Goal: Transaction & Acquisition: Purchase product/service

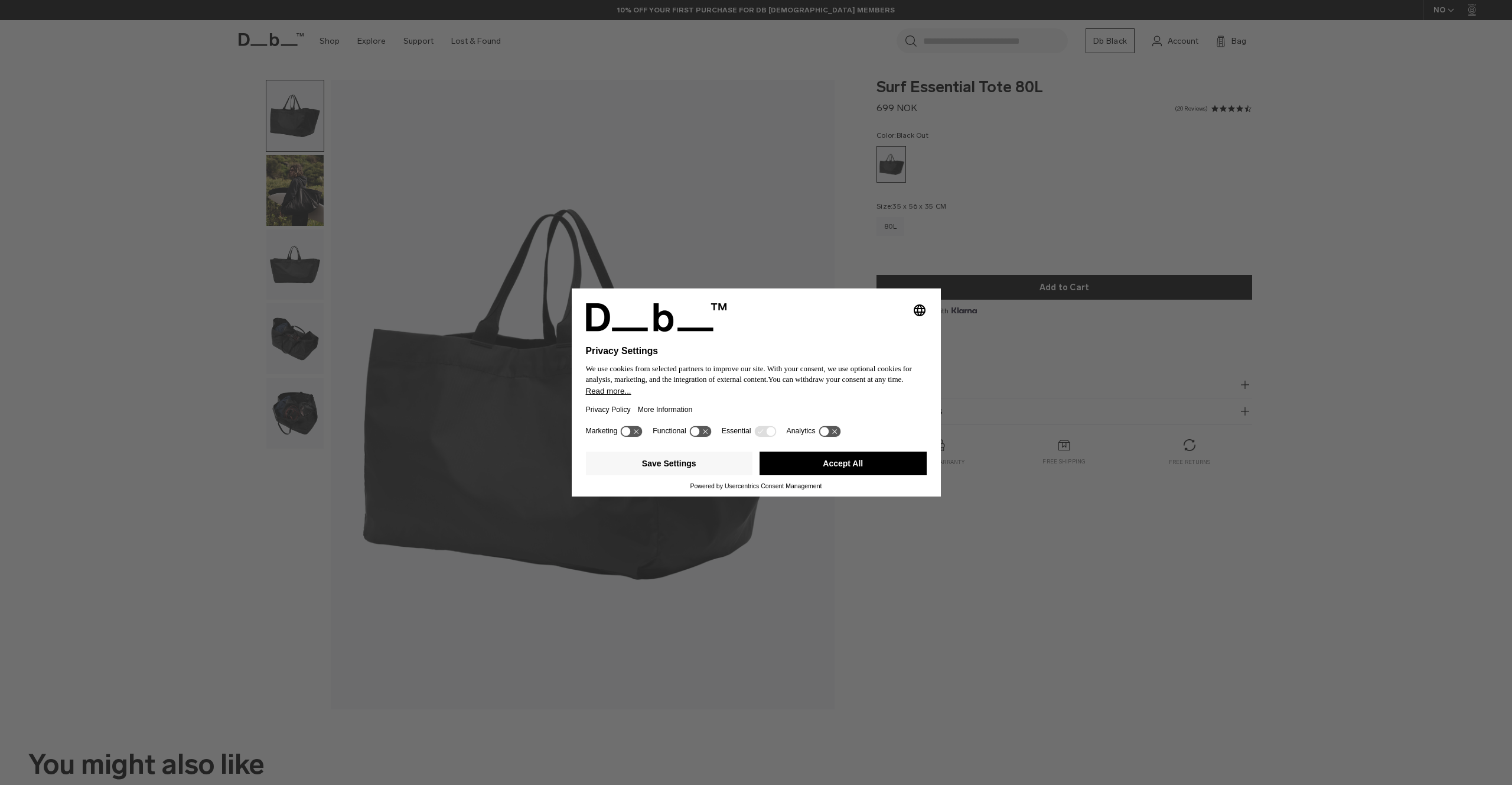
click at [876, 476] on button "Accept All" at bounding box center [843, 462] width 167 height 23
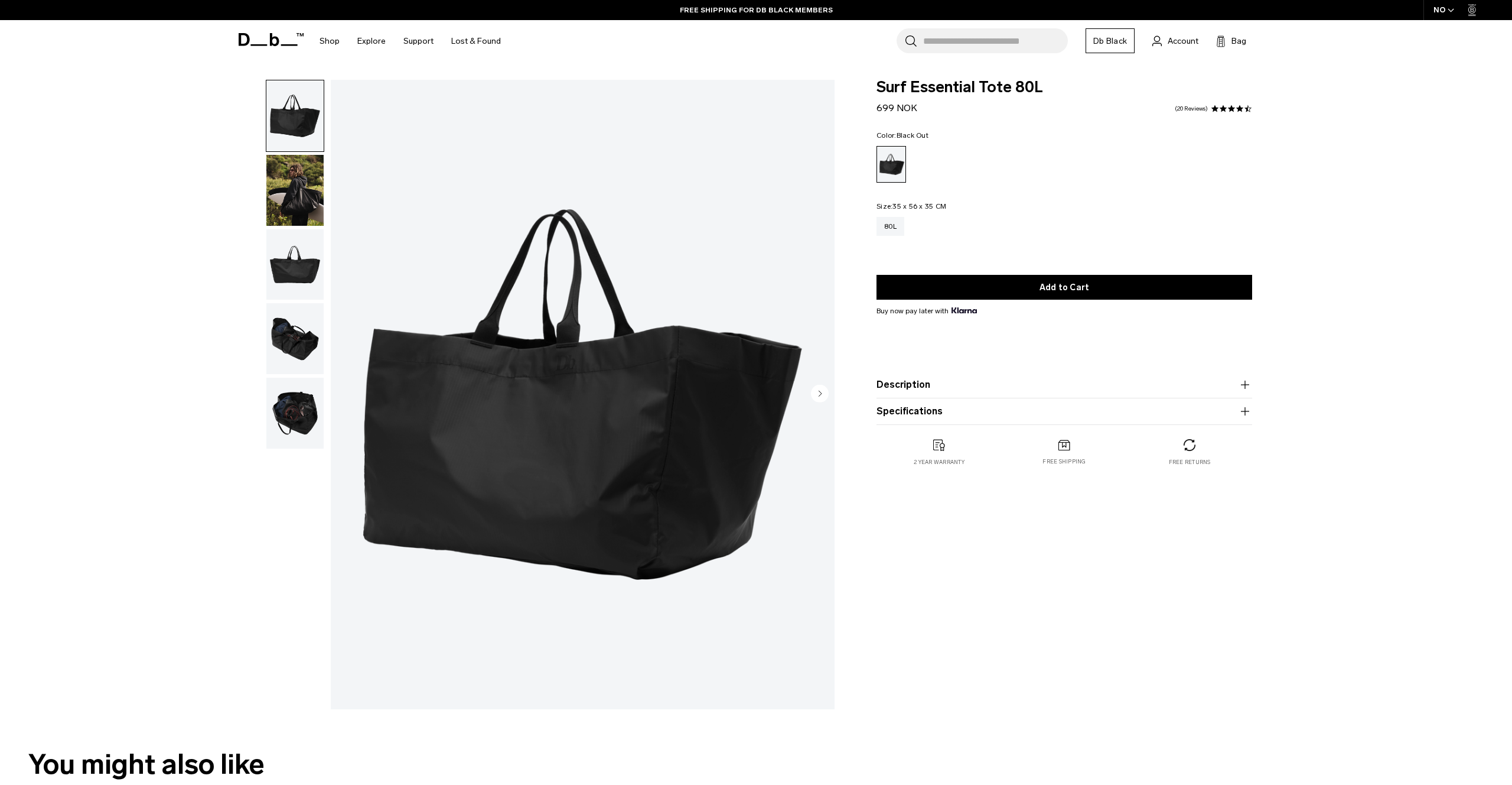
click at [298, 256] on img "button" at bounding box center [295, 265] width 57 height 71
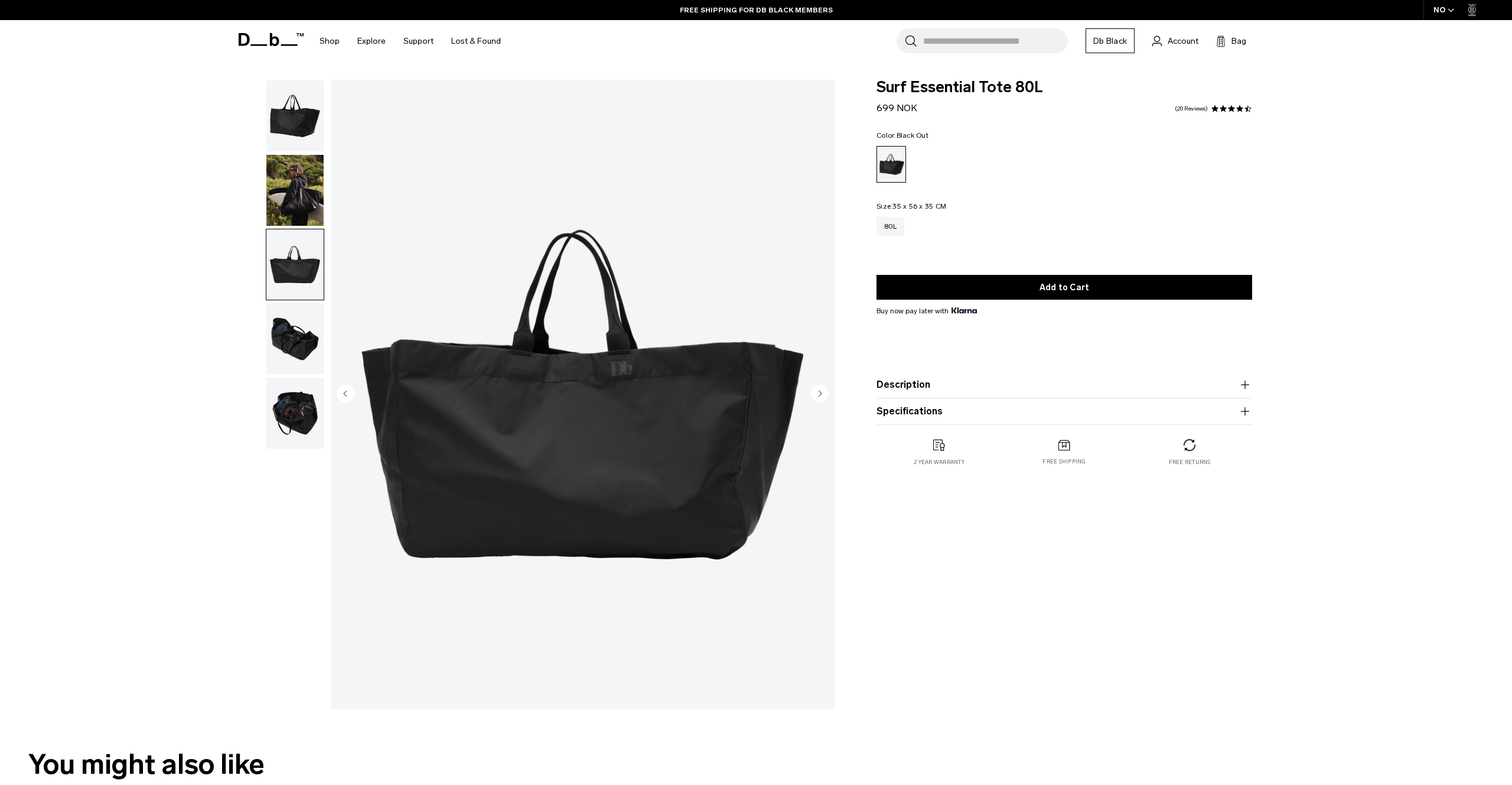
click at [299, 203] on img "button" at bounding box center [295, 190] width 57 height 71
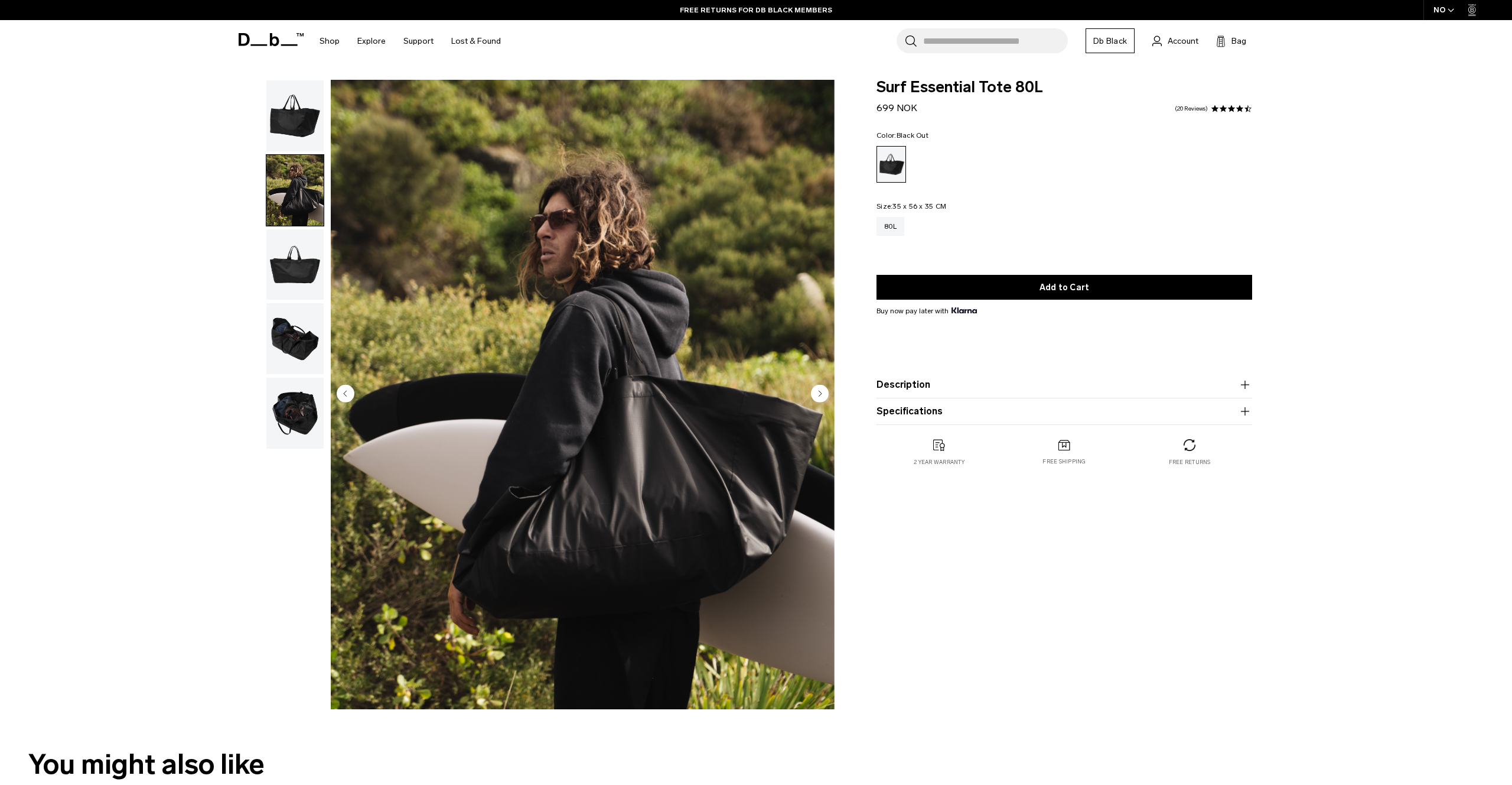
click at [300, 262] on img "button" at bounding box center [295, 265] width 57 height 71
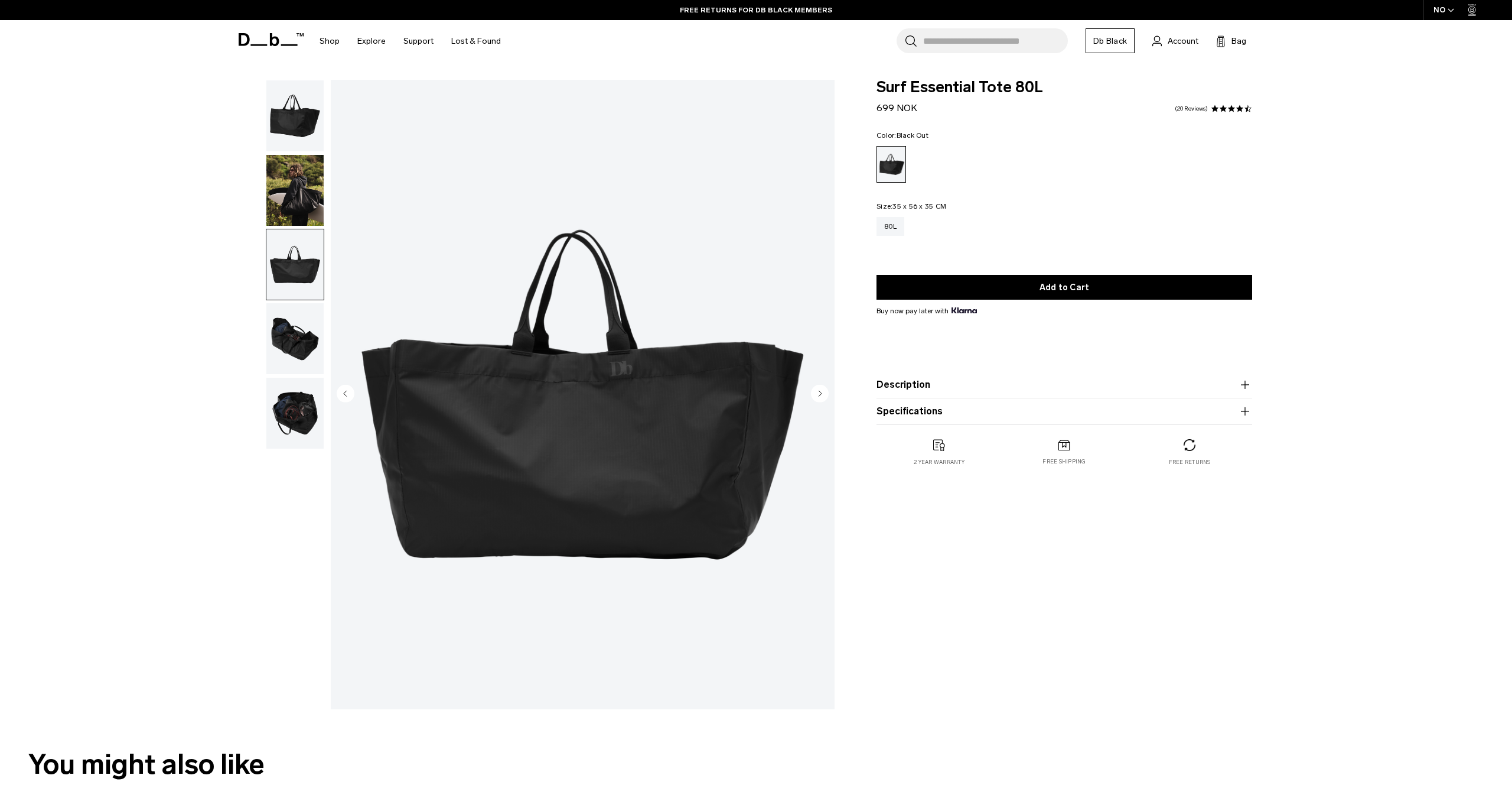
click at [300, 363] on img "button" at bounding box center [295, 339] width 57 height 71
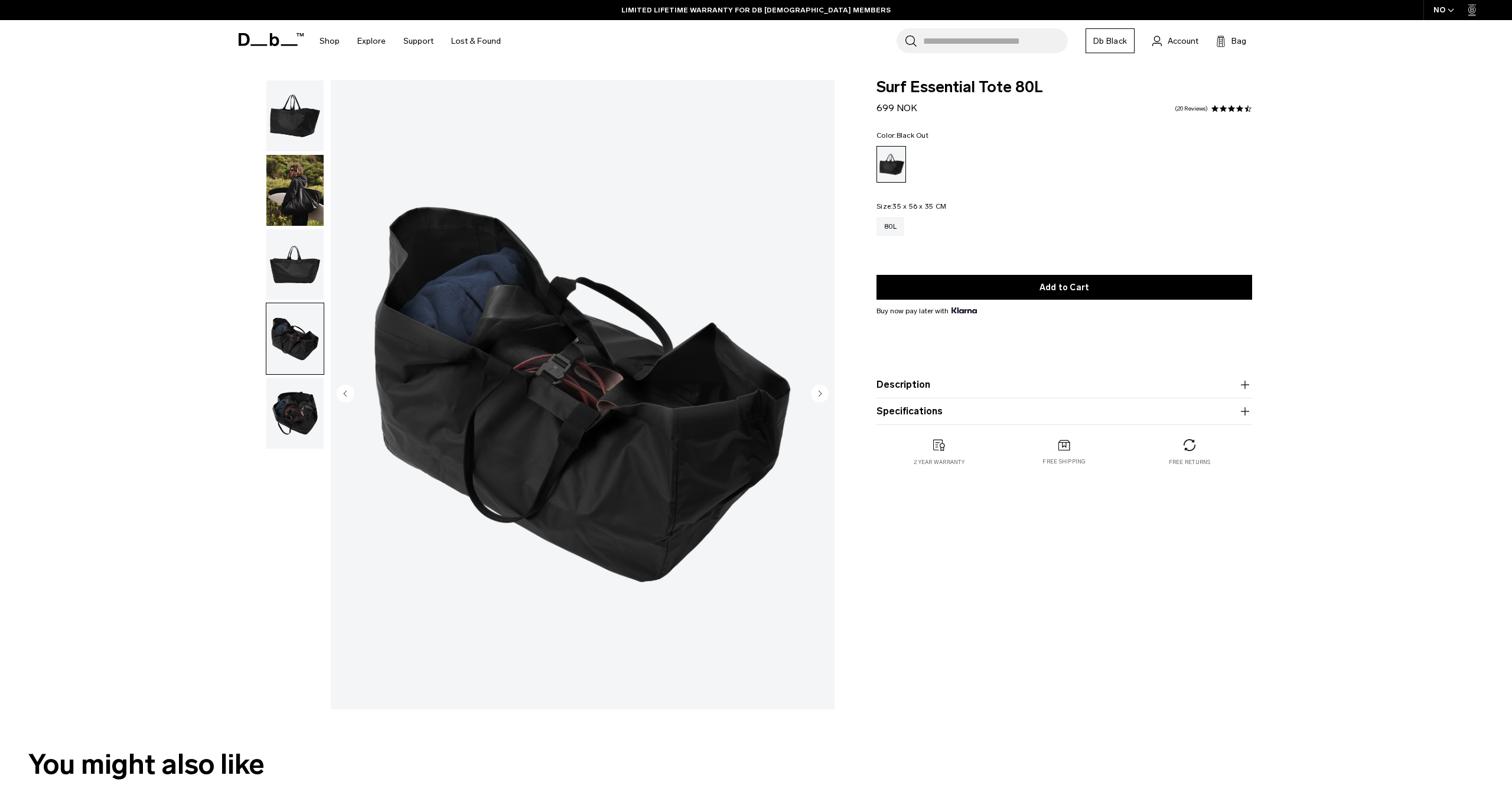
click at [295, 423] on img "button" at bounding box center [295, 413] width 57 height 71
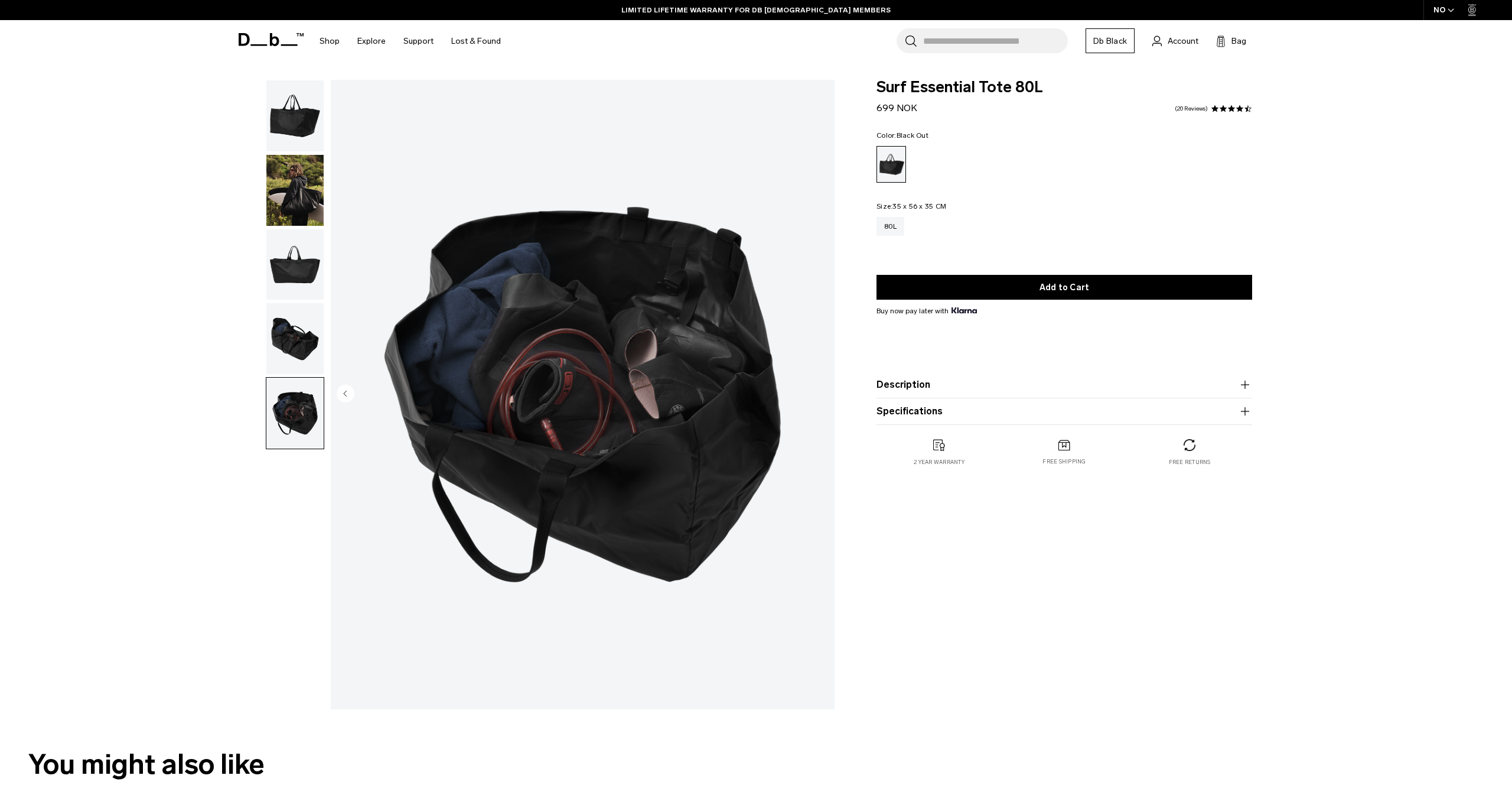
click at [292, 135] on img "button" at bounding box center [295, 116] width 57 height 71
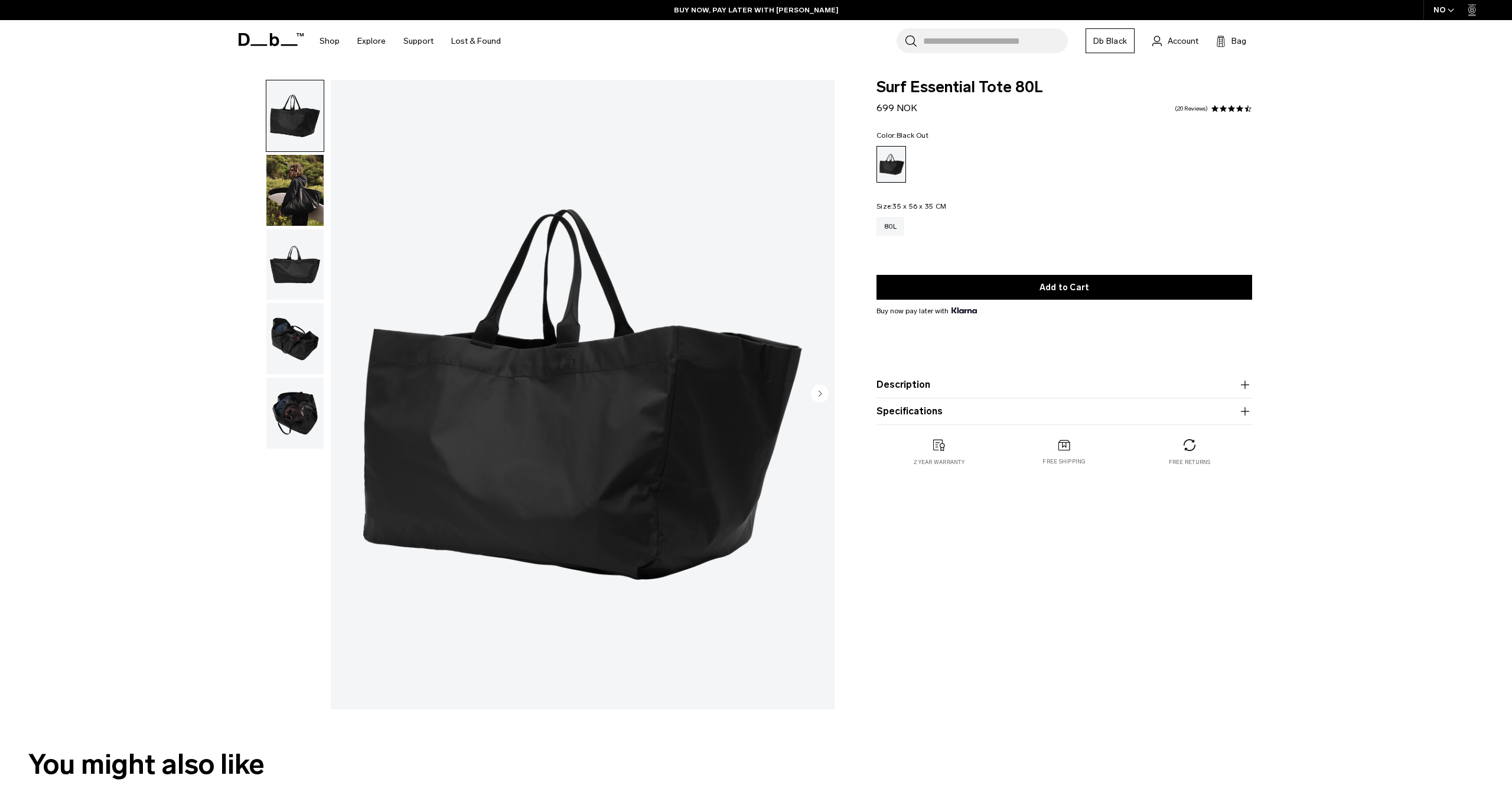
click at [290, 195] on img "button" at bounding box center [295, 190] width 57 height 71
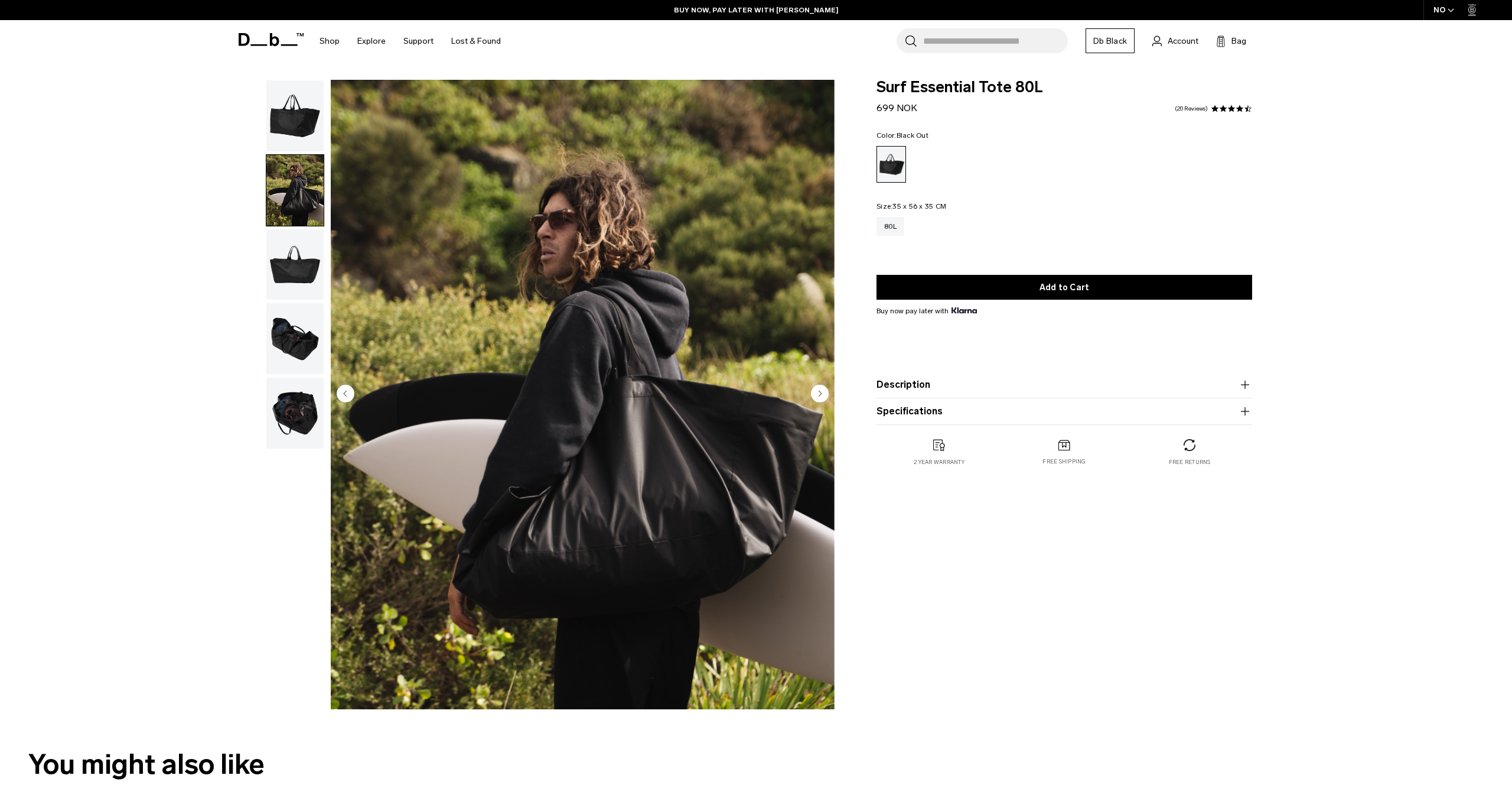
click at [304, 256] on img "button" at bounding box center [295, 265] width 57 height 71
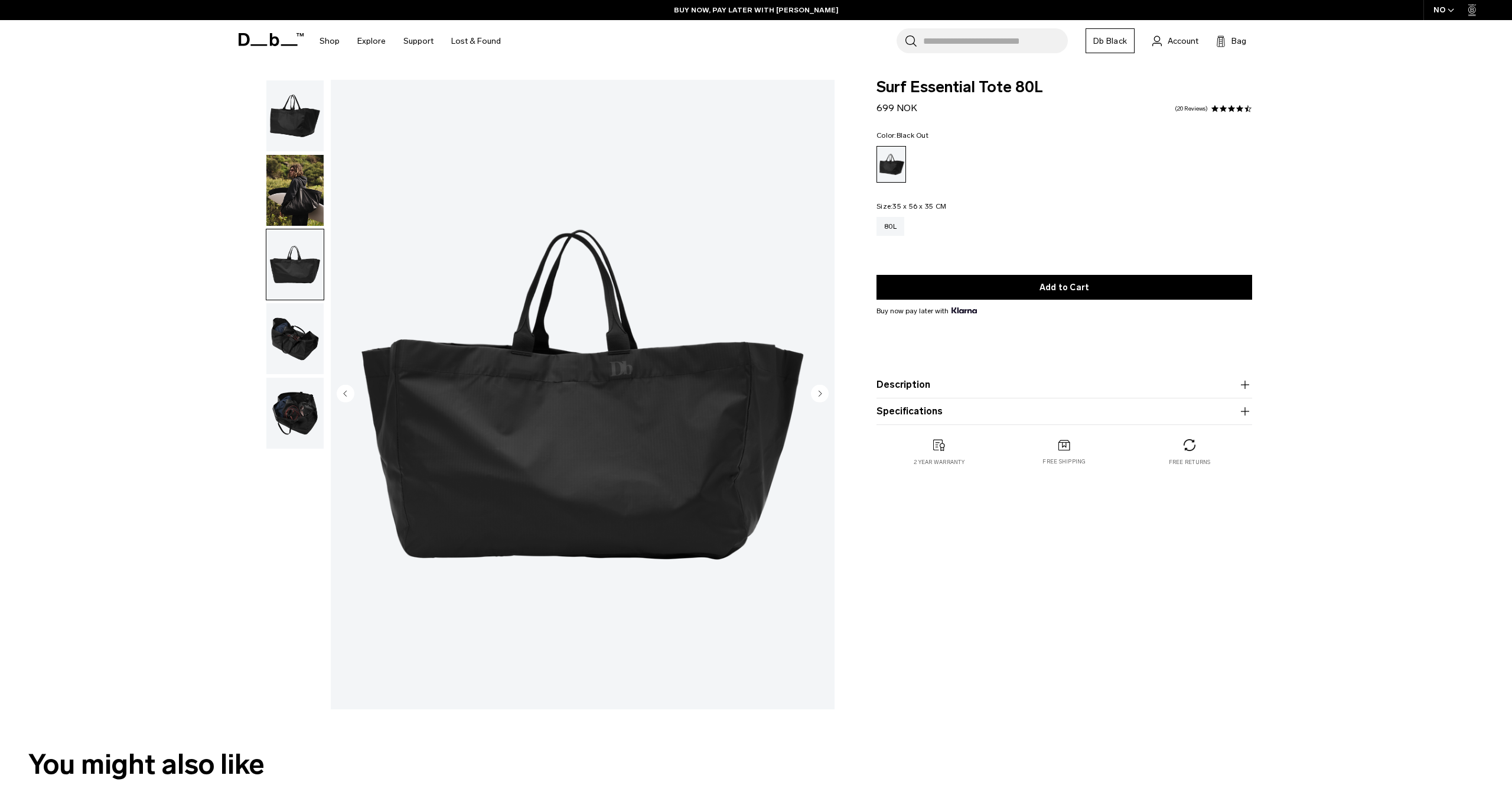
click at [303, 343] on img "button" at bounding box center [295, 339] width 57 height 71
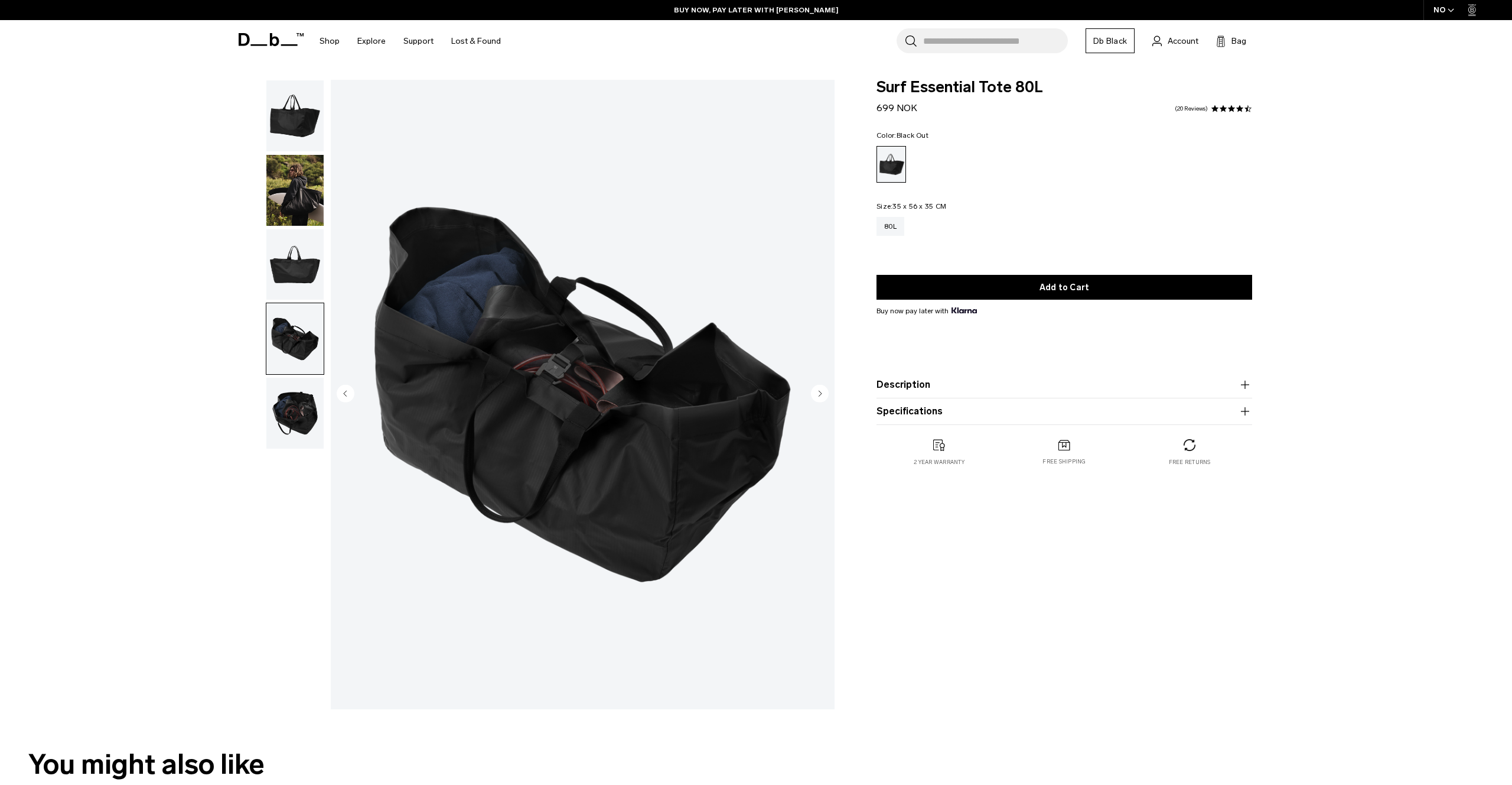
click at [289, 409] on img "button" at bounding box center [295, 413] width 57 height 71
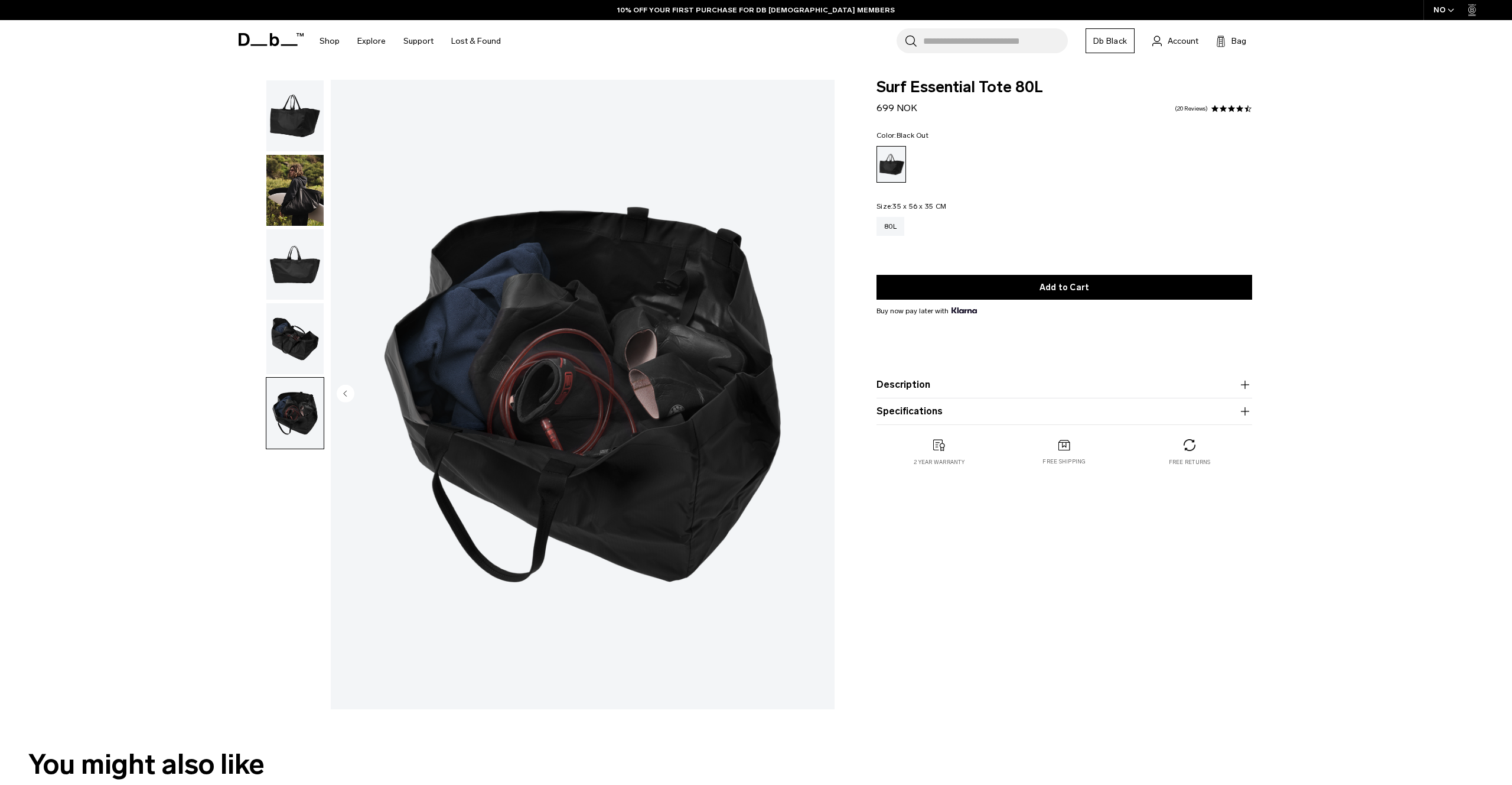
click at [288, 122] on img "button" at bounding box center [295, 116] width 57 height 71
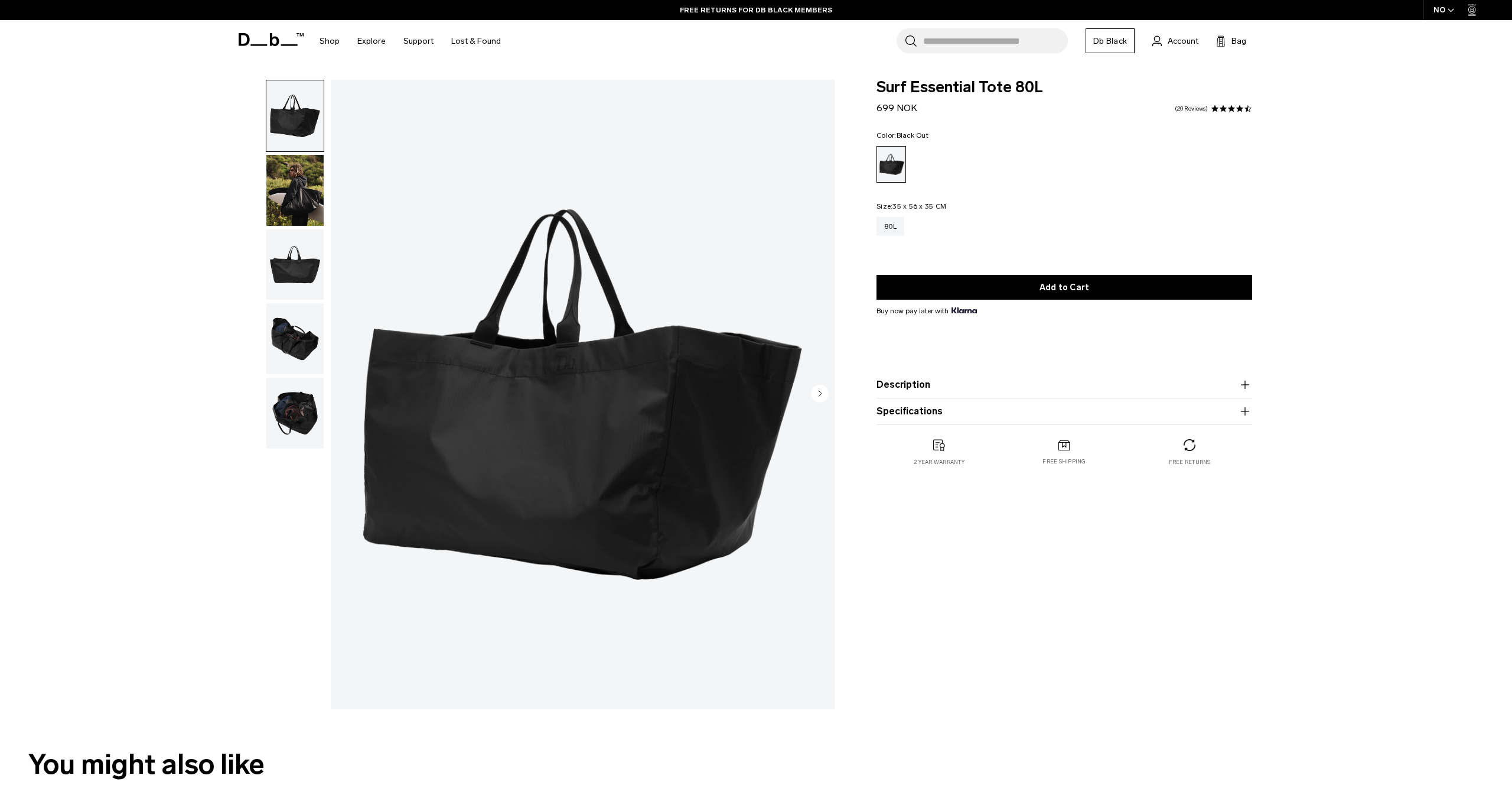
click at [282, 278] on img "button" at bounding box center [295, 265] width 57 height 71
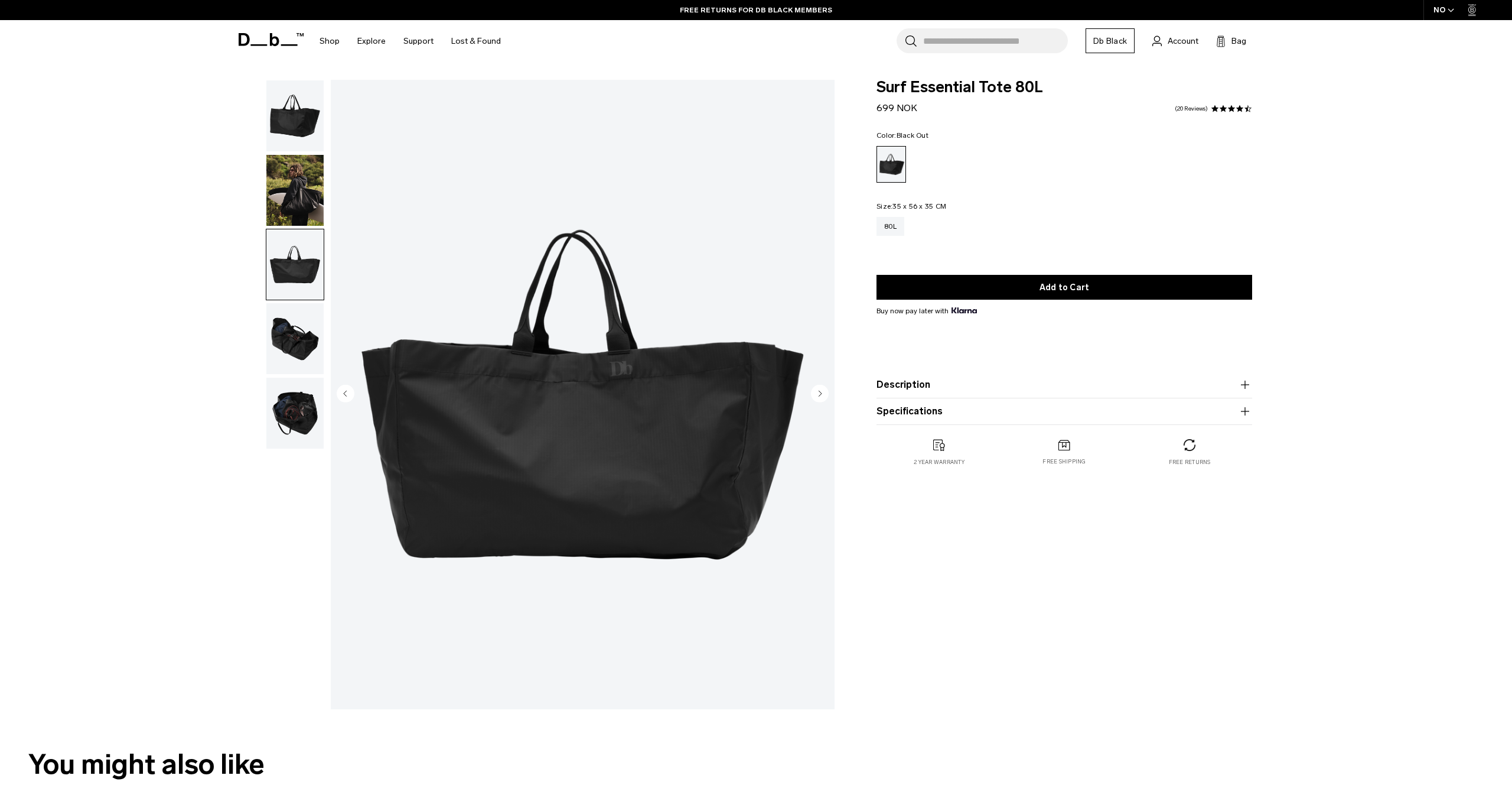
click at [290, 339] on img "button" at bounding box center [295, 339] width 57 height 71
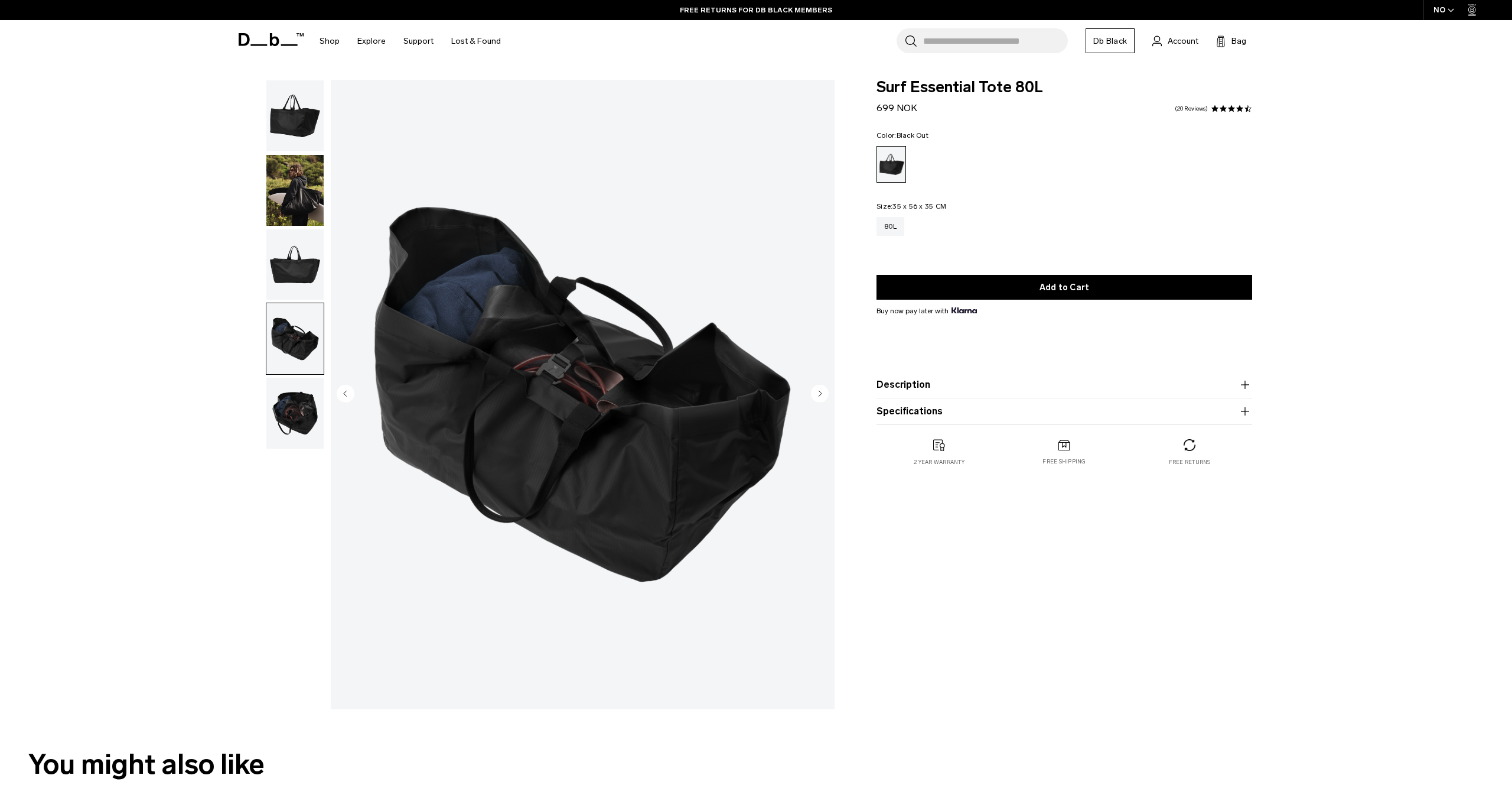
click at [296, 396] on img "button" at bounding box center [295, 413] width 57 height 71
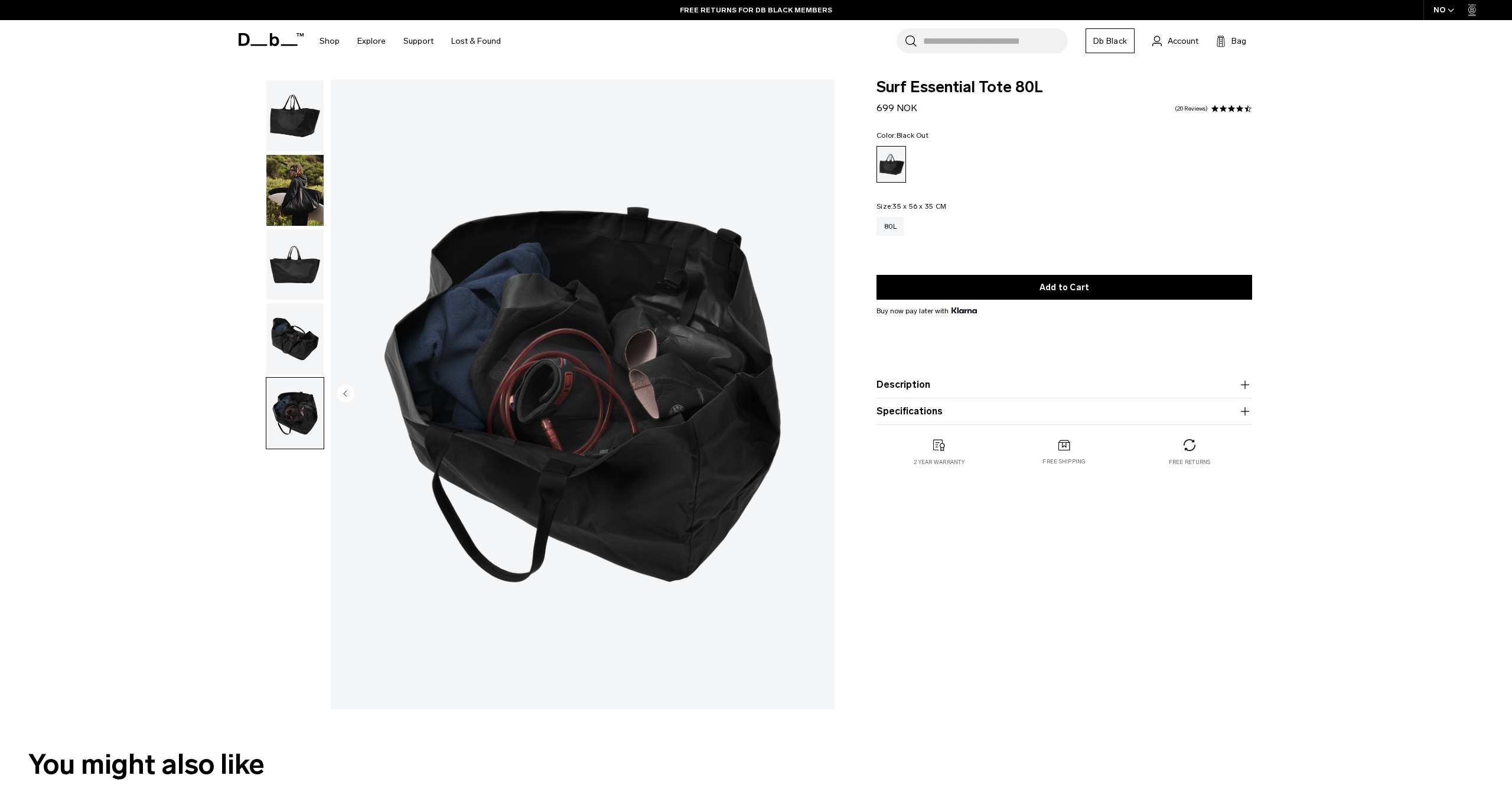
click at [290, 332] on img "button" at bounding box center [295, 339] width 57 height 71
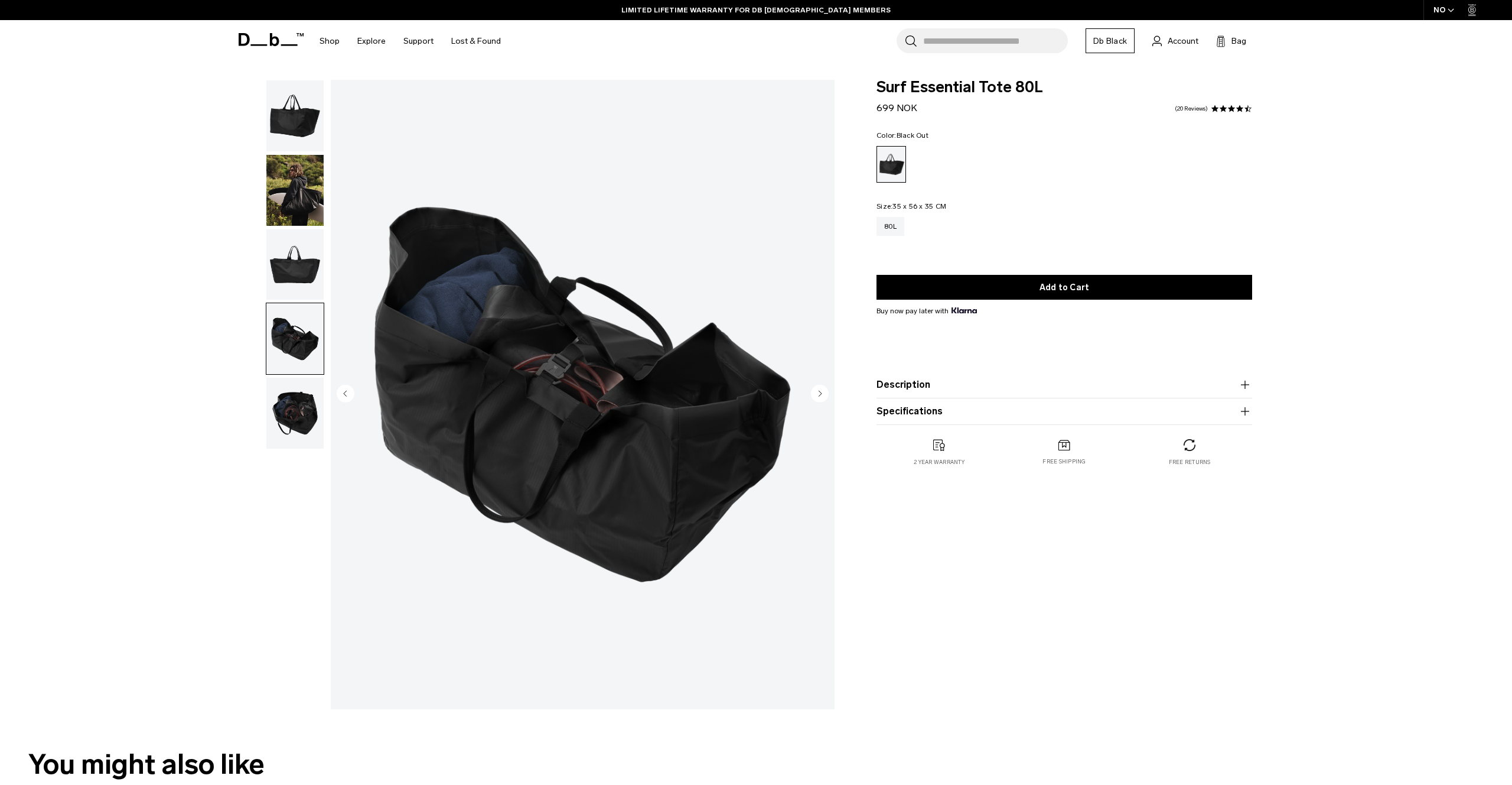
click at [303, 263] on img "button" at bounding box center [295, 265] width 57 height 71
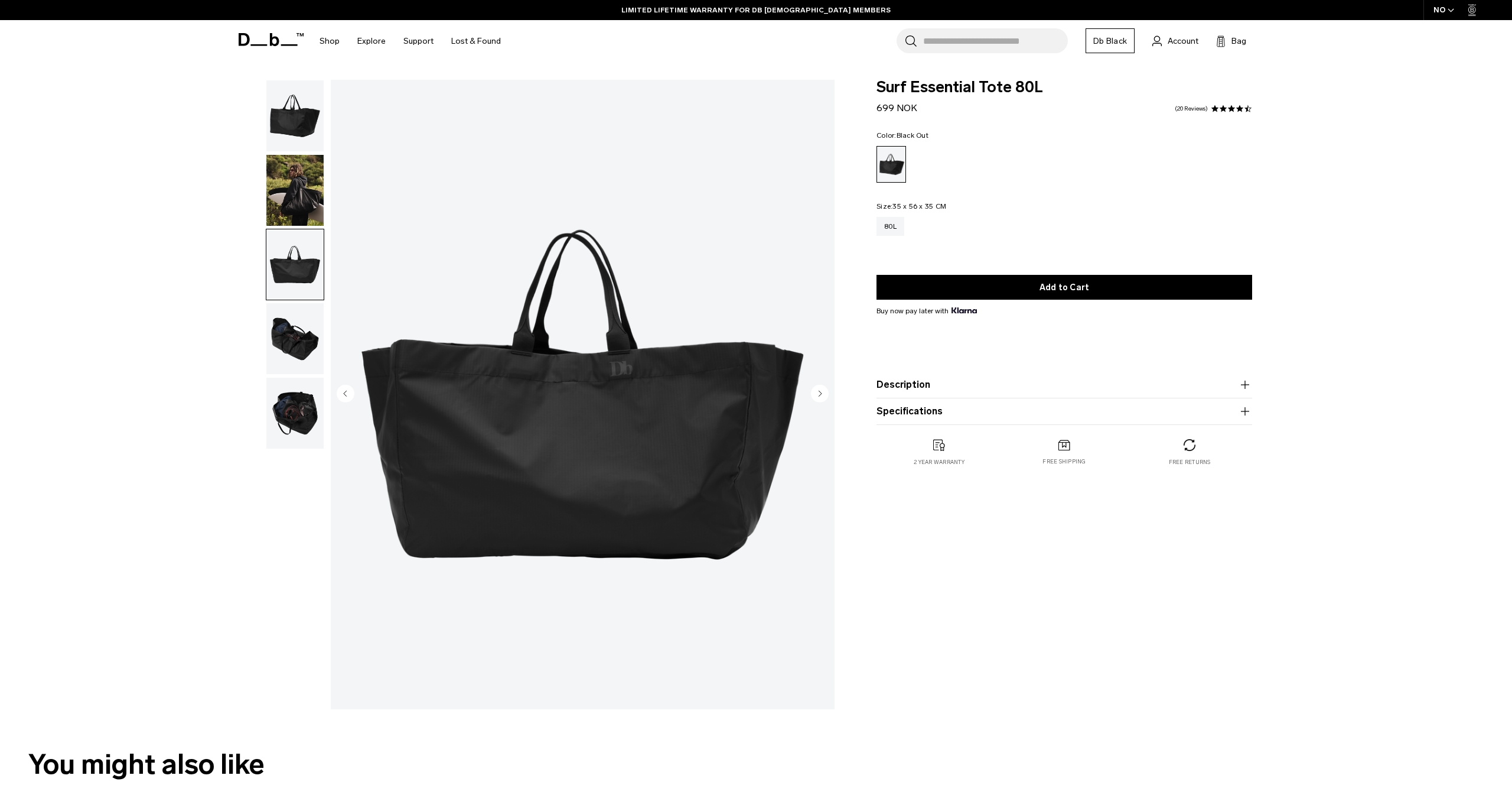
click at [293, 190] on img "button" at bounding box center [295, 190] width 57 height 71
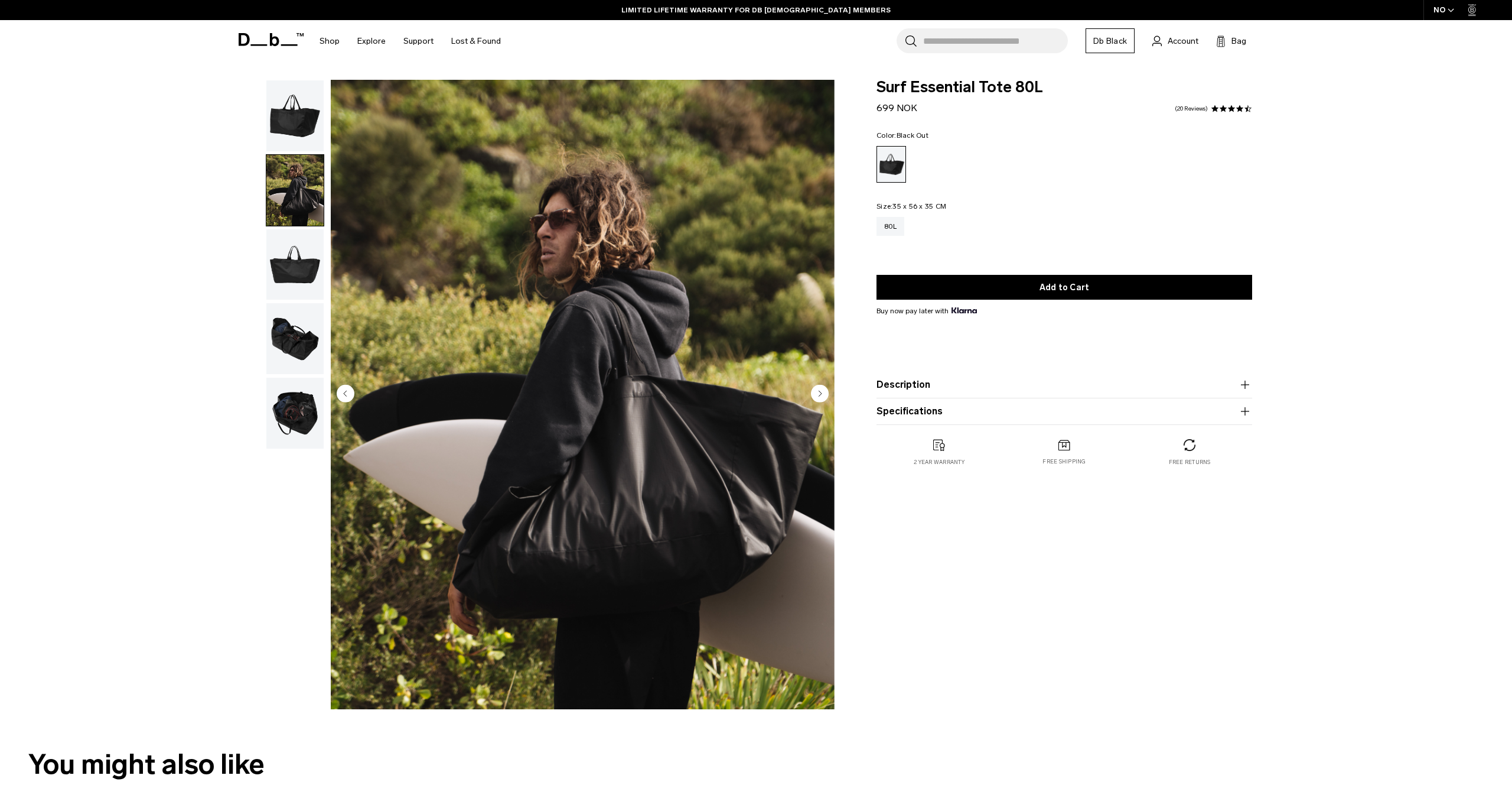
click at [303, 116] on img "button" at bounding box center [295, 116] width 57 height 71
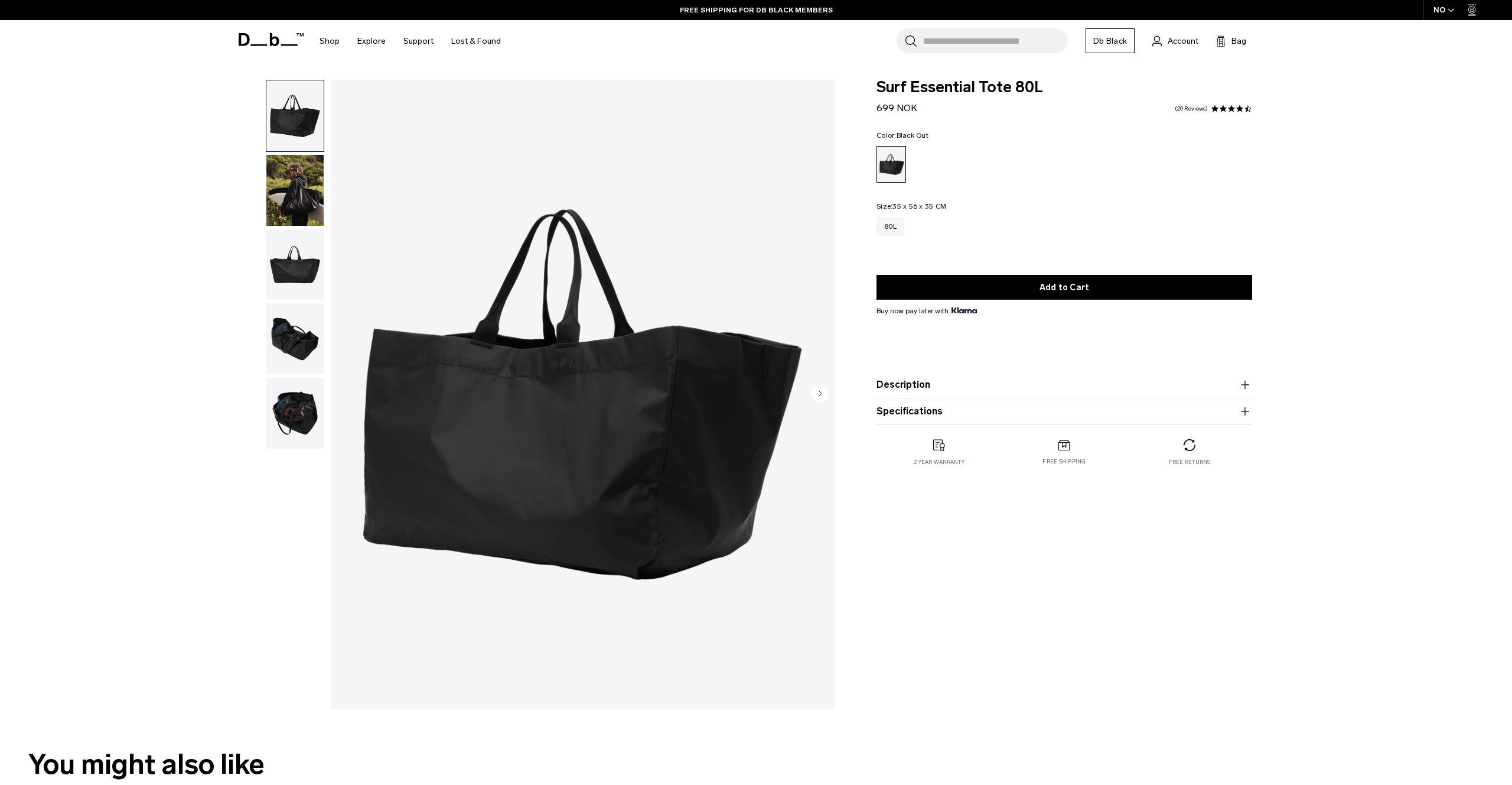
click at [297, 187] on img "button" at bounding box center [295, 190] width 57 height 71
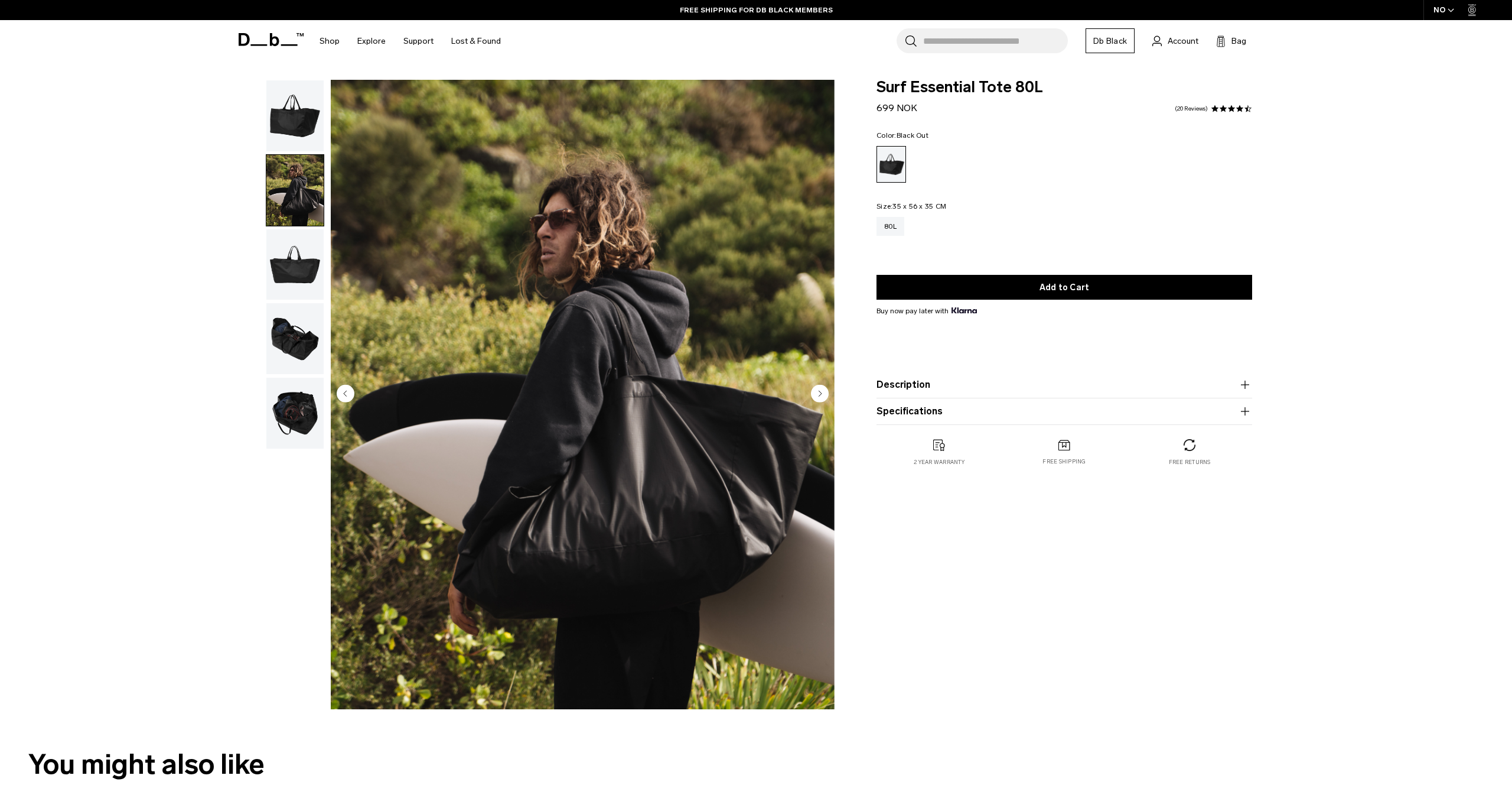
click at [297, 271] on img "button" at bounding box center [295, 265] width 57 height 71
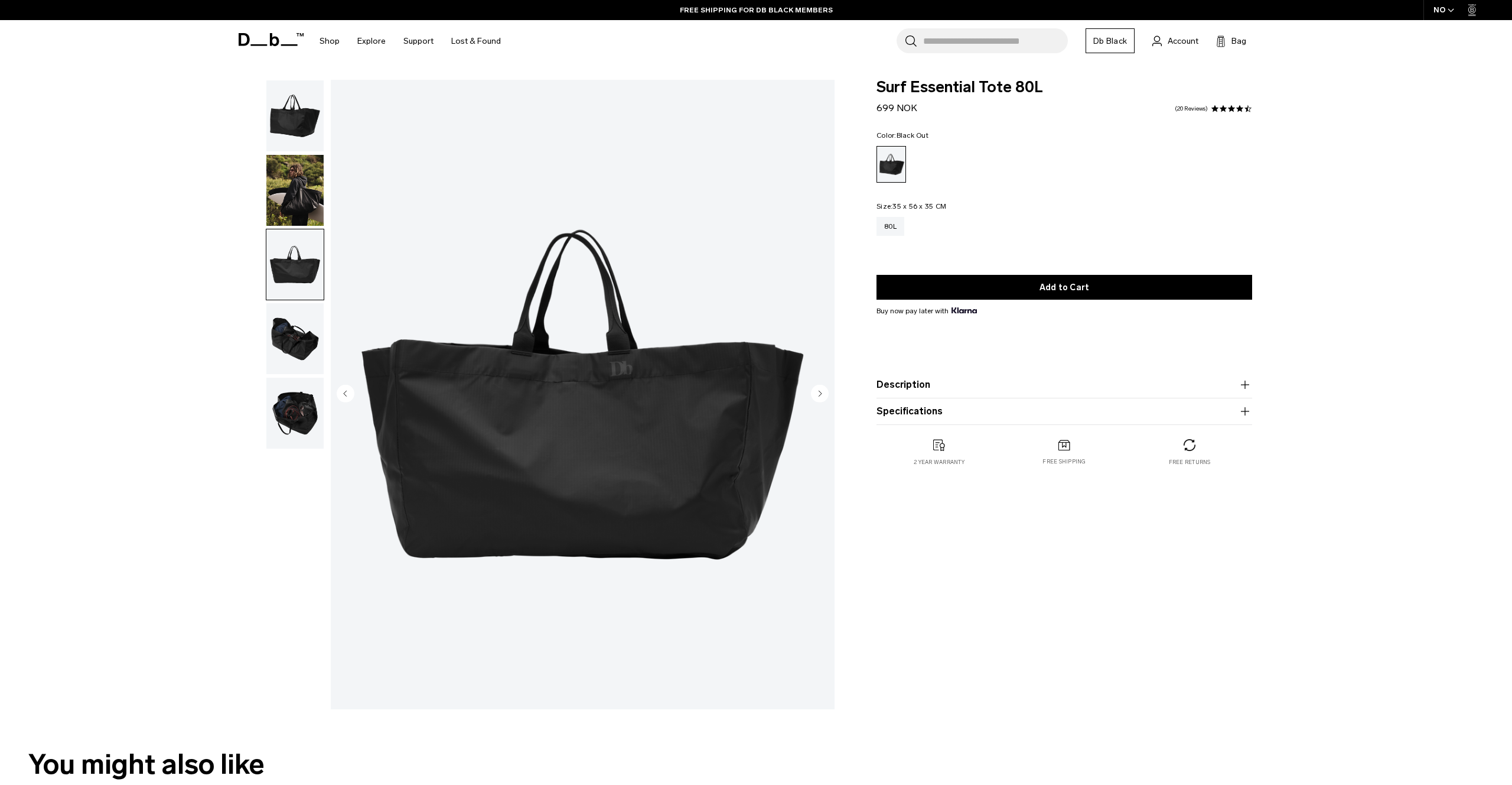
click at [295, 320] on img "button" at bounding box center [295, 339] width 57 height 71
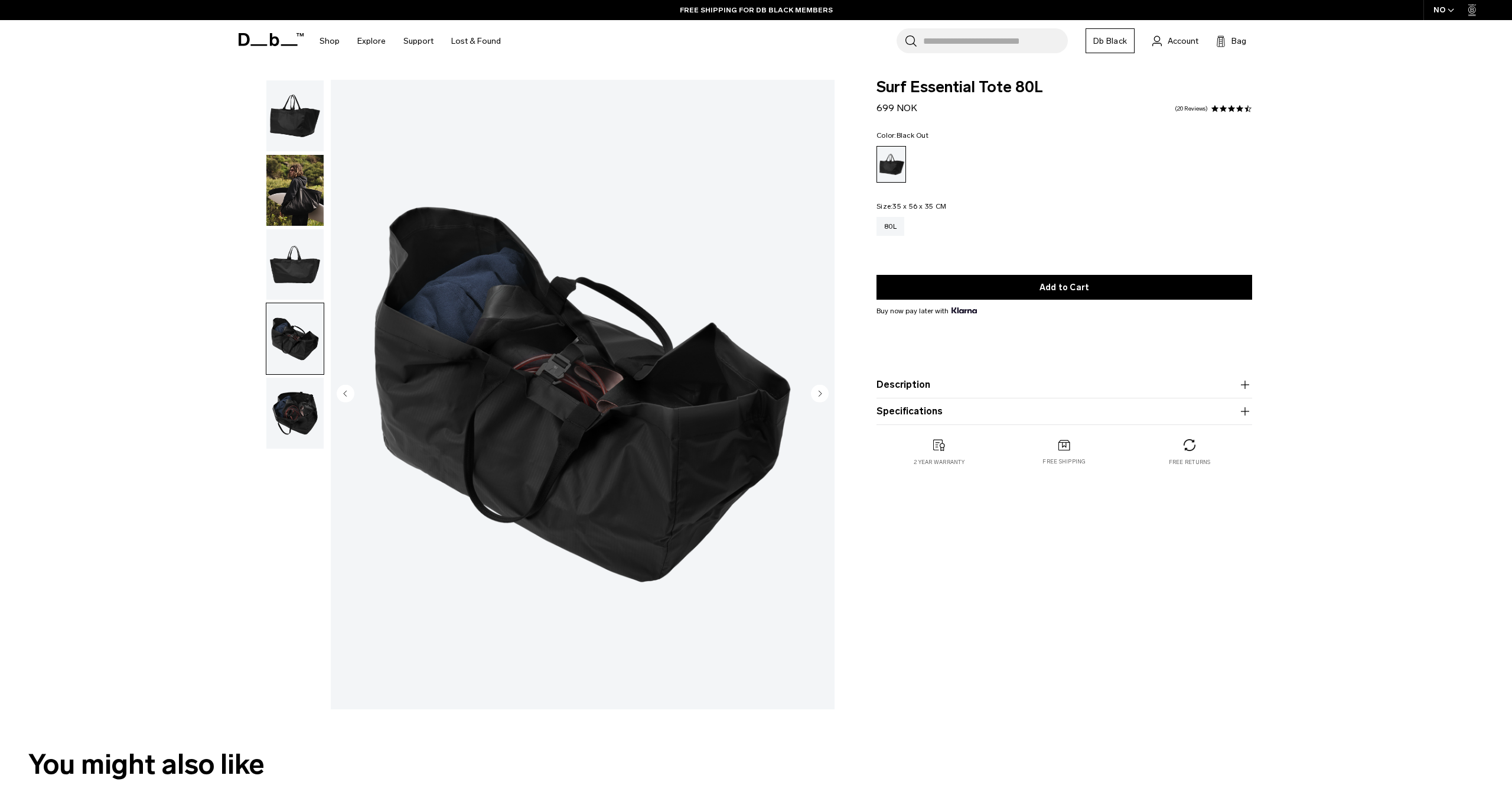
click at [298, 416] on img "button" at bounding box center [295, 413] width 57 height 71
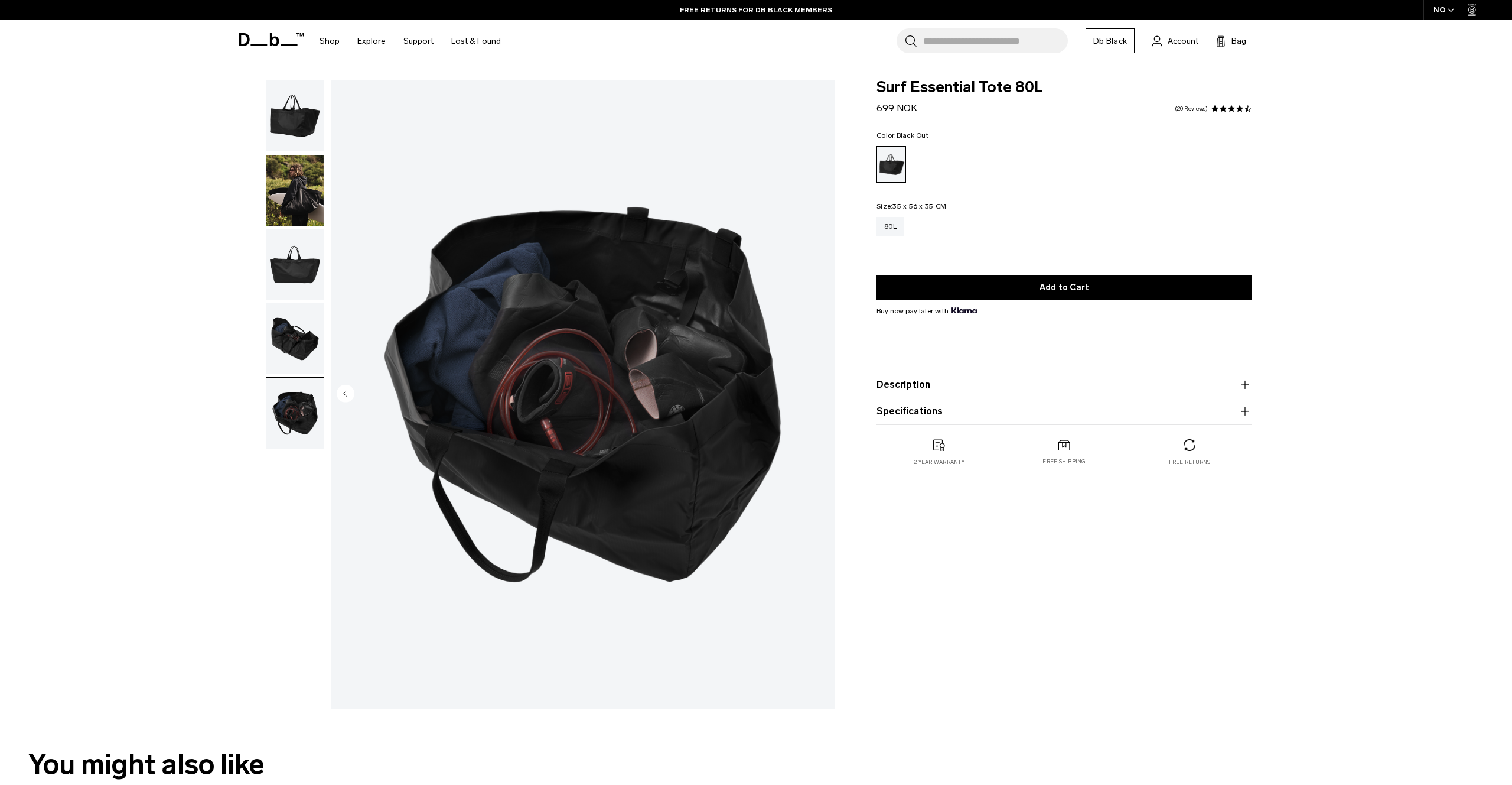
click at [300, 336] on img "button" at bounding box center [295, 339] width 57 height 71
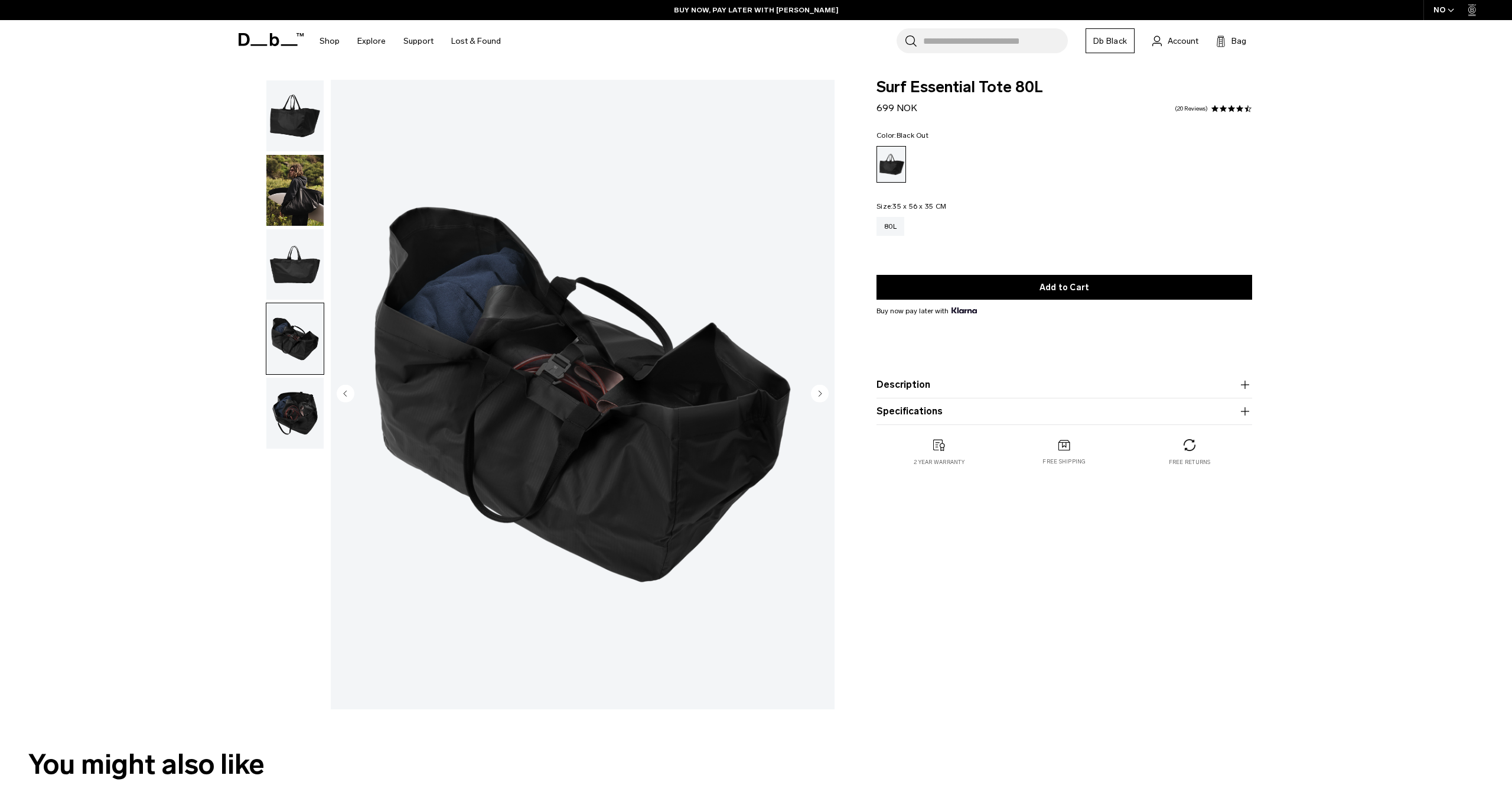
click at [301, 263] on img "button" at bounding box center [295, 265] width 57 height 71
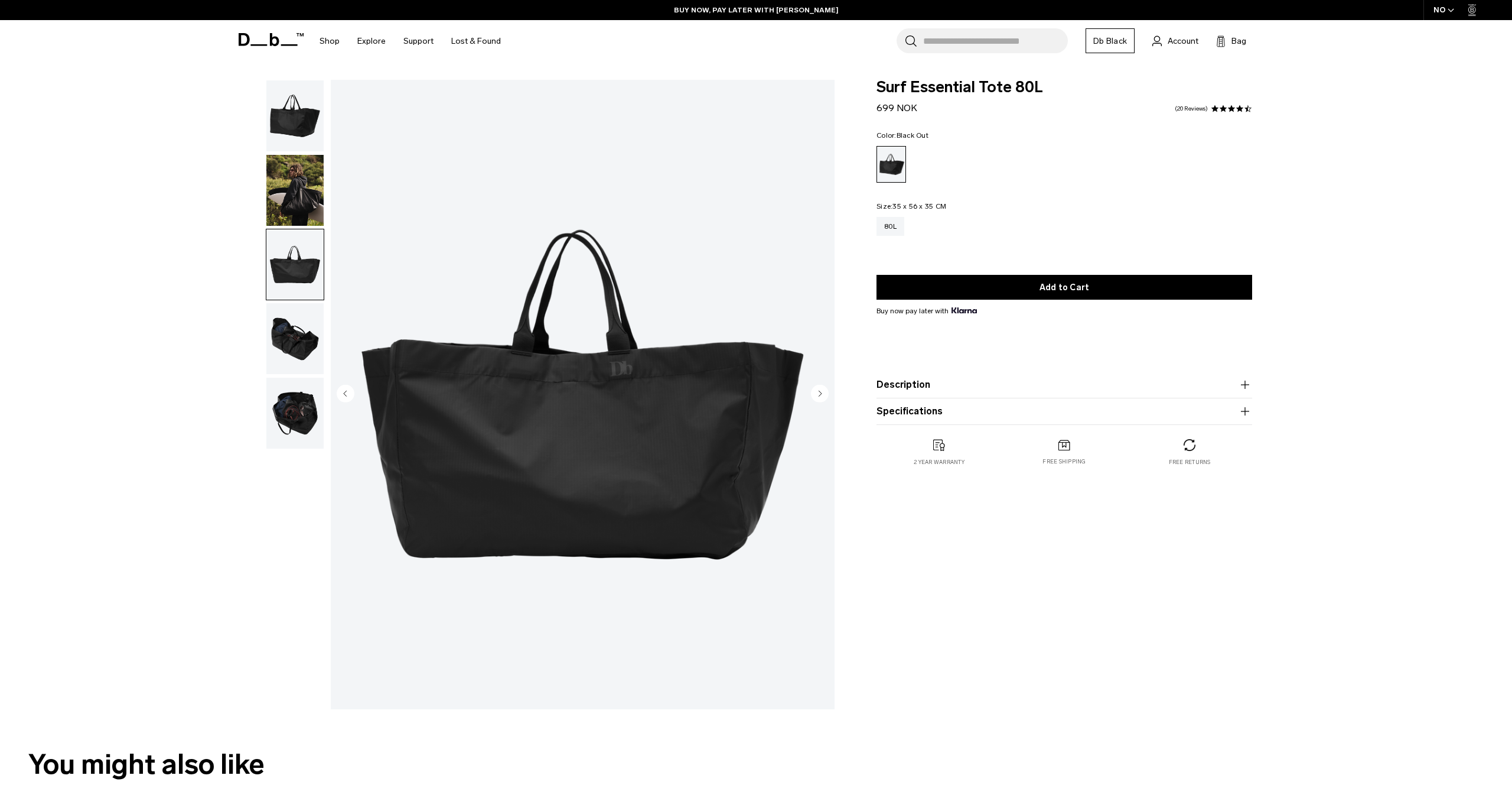
click at [303, 206] on img "button" at bounding box center [295, 190] width 57 height 71
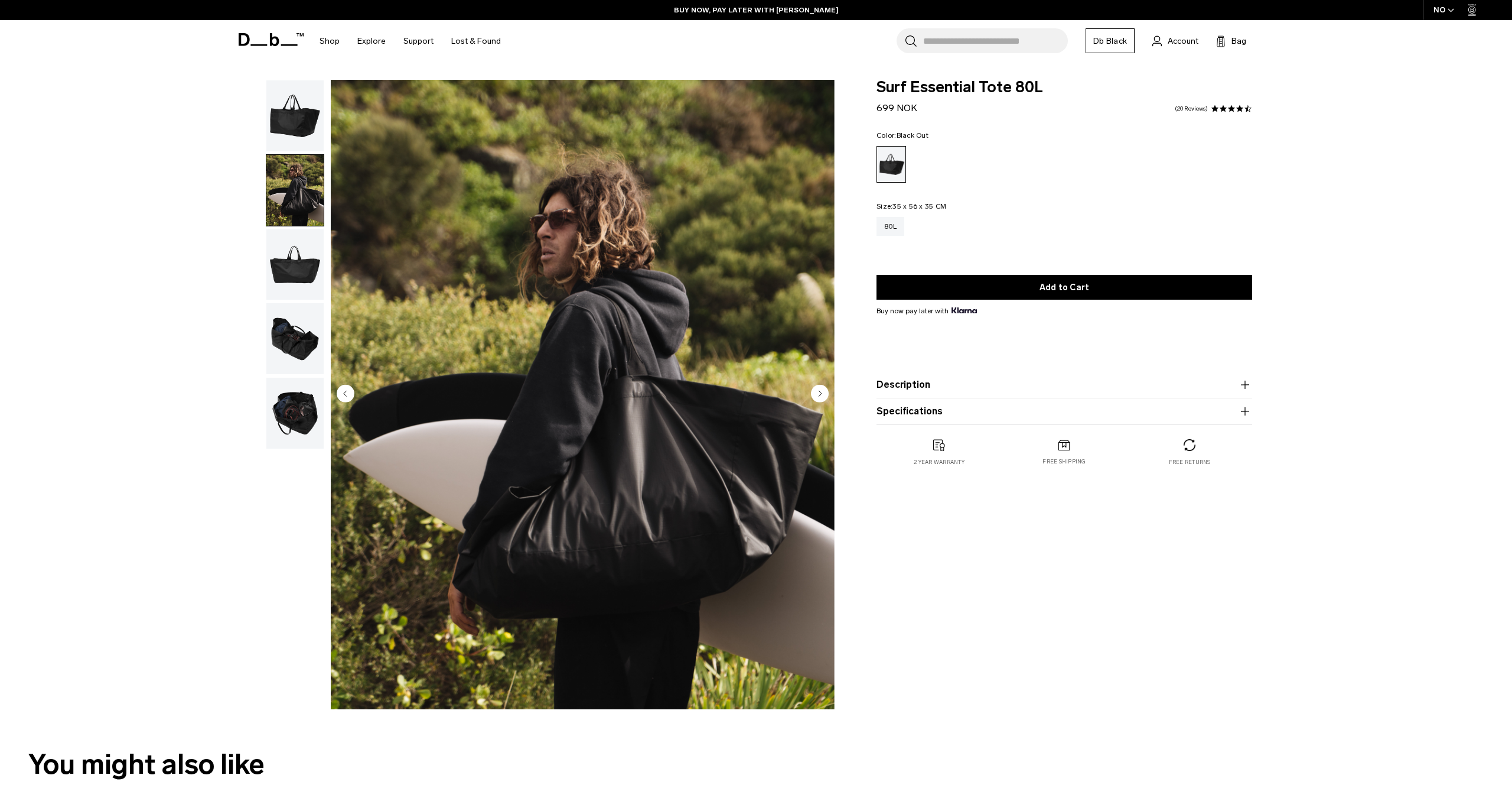
click at [292, 123] on img "button" at bounding box center [295, 116] width 57 height 71
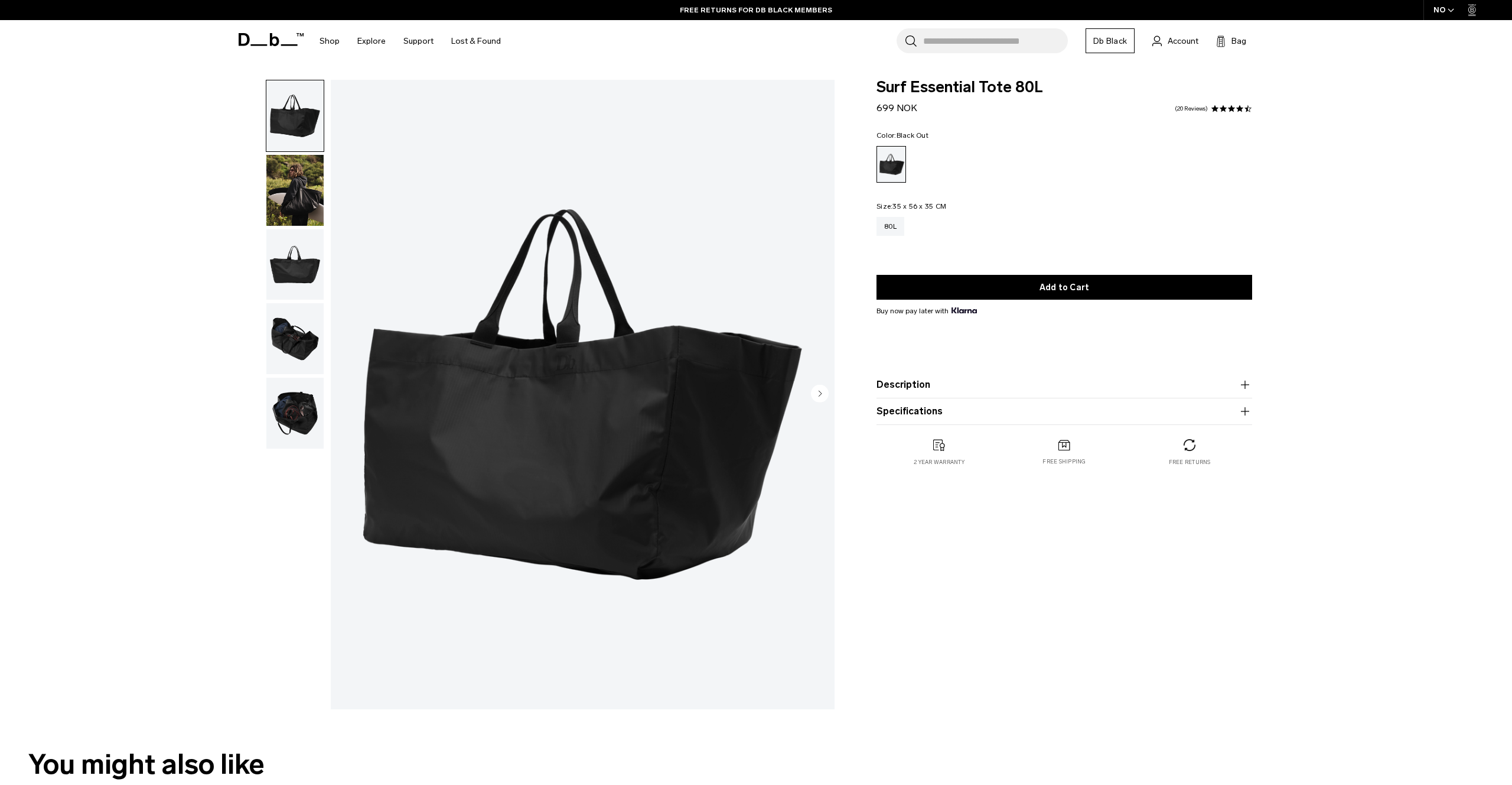
click at [954, 92] on span "Surf Essential Tote 80L" at bounding box center [1064, 88] width 375 height 16
drag, startPoint x: 977, startPoint y: 88, endPoint x: 875, endPoint y: 91, distance: 102.0
click at [875, 91] on div "Surf Essential Tote 80L 699 NOK 4.4 star rating 20 Reviews Color: Black Out Out…" at bounding box center [1064, 285] width 447 height 410
copy span "Surf Essential"
click at [991, 42] on input "Search for Bags, Luggage..." at bounding box center [995, 41] width 145 height 25
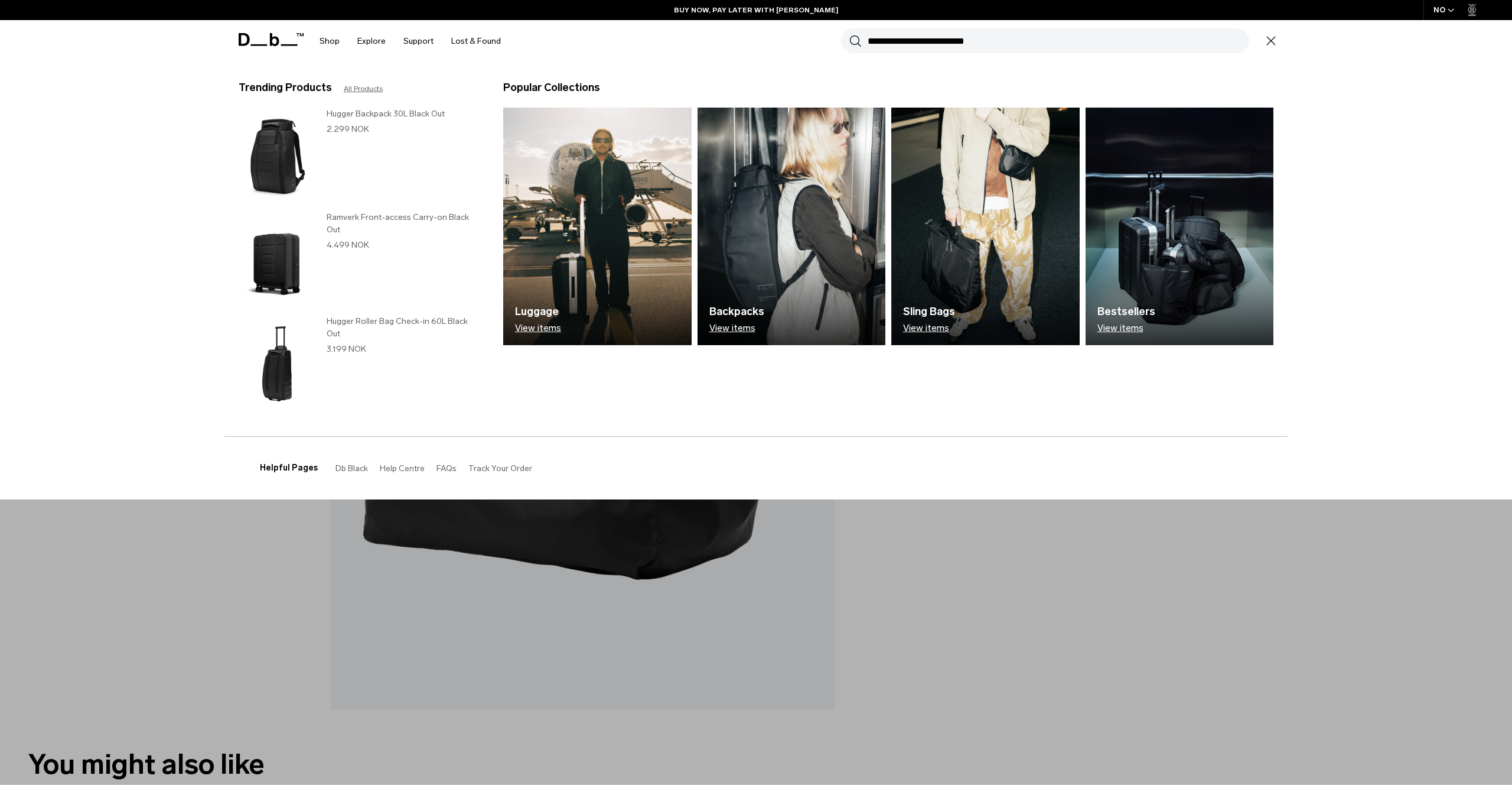
paste input "**********"
type input "**********"
click at [849, 34] on button "Search" at bounding box center [855, 40] width 12 height 13
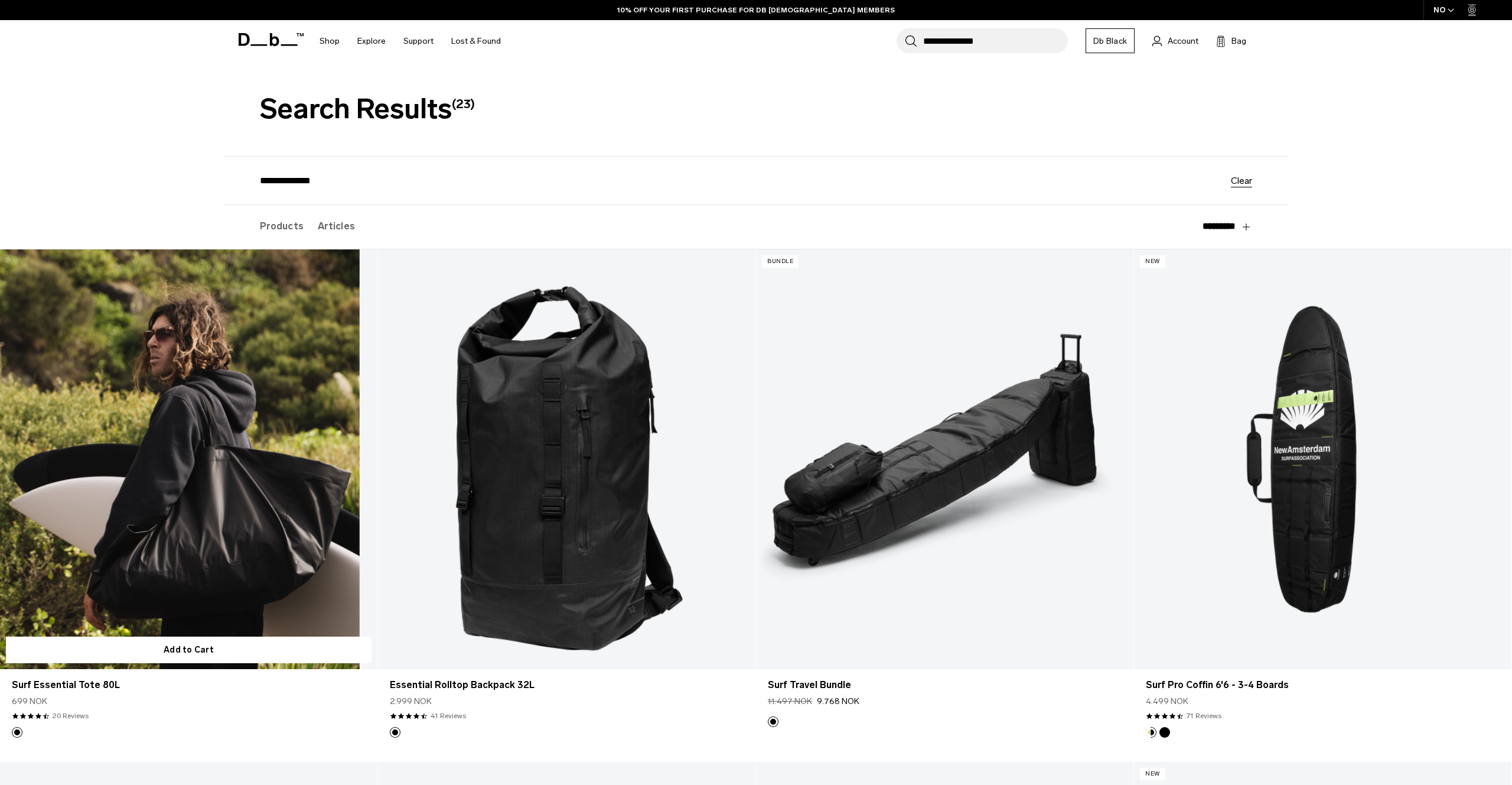
click at [208, 448] on link "Surf Essential Tote 80L" at bounding box center [189, 459] width 377 height 420
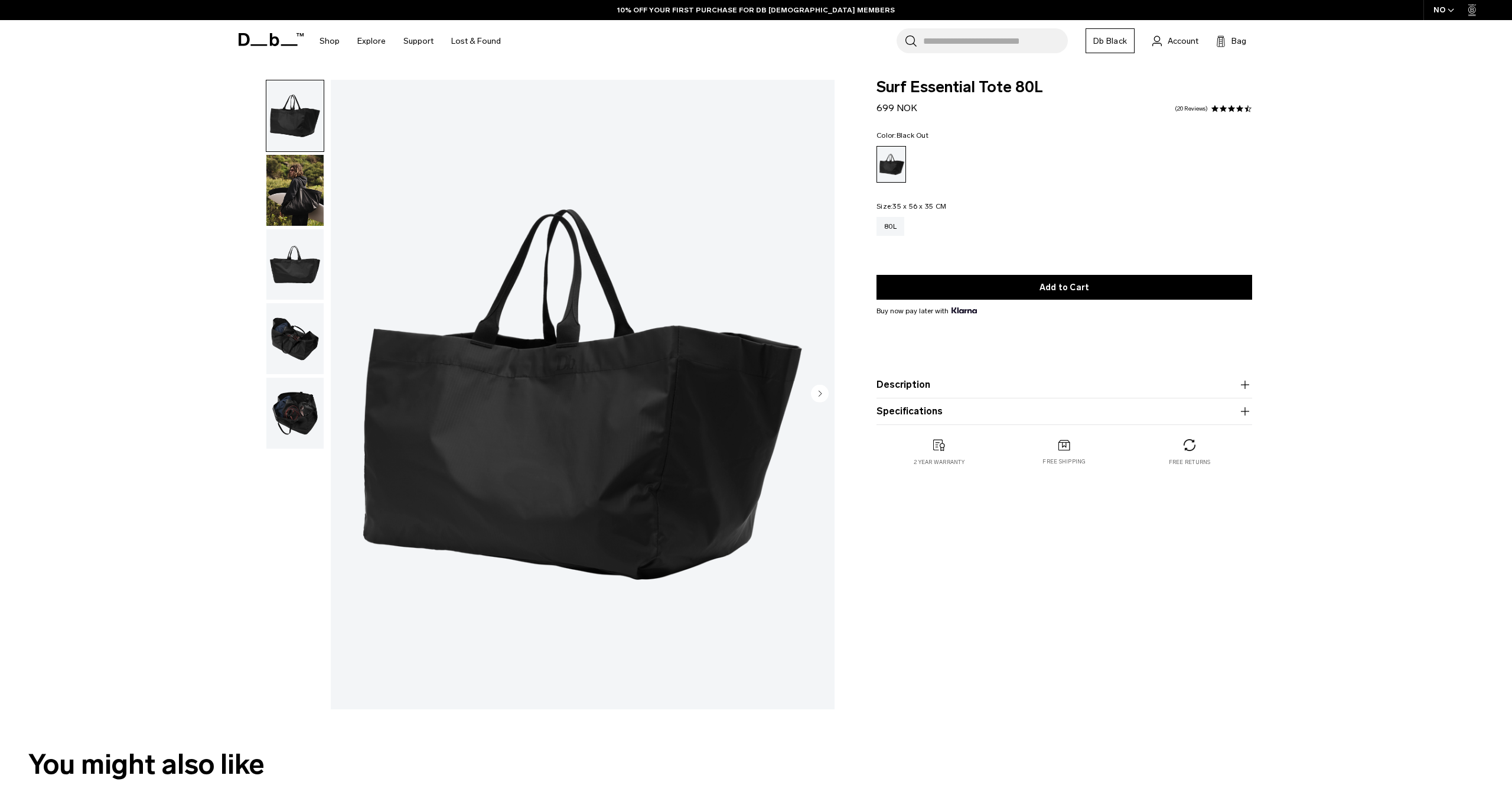
click at [163, 708] on div "Surf Essential Tote 80L Black Out Surf Essential Tote 80L 699 NOK 4.4 star rati…" at bounding box center [756, 397] width 1512 height 635
